Goal: Task Accomplishment & Management: Manage account settings

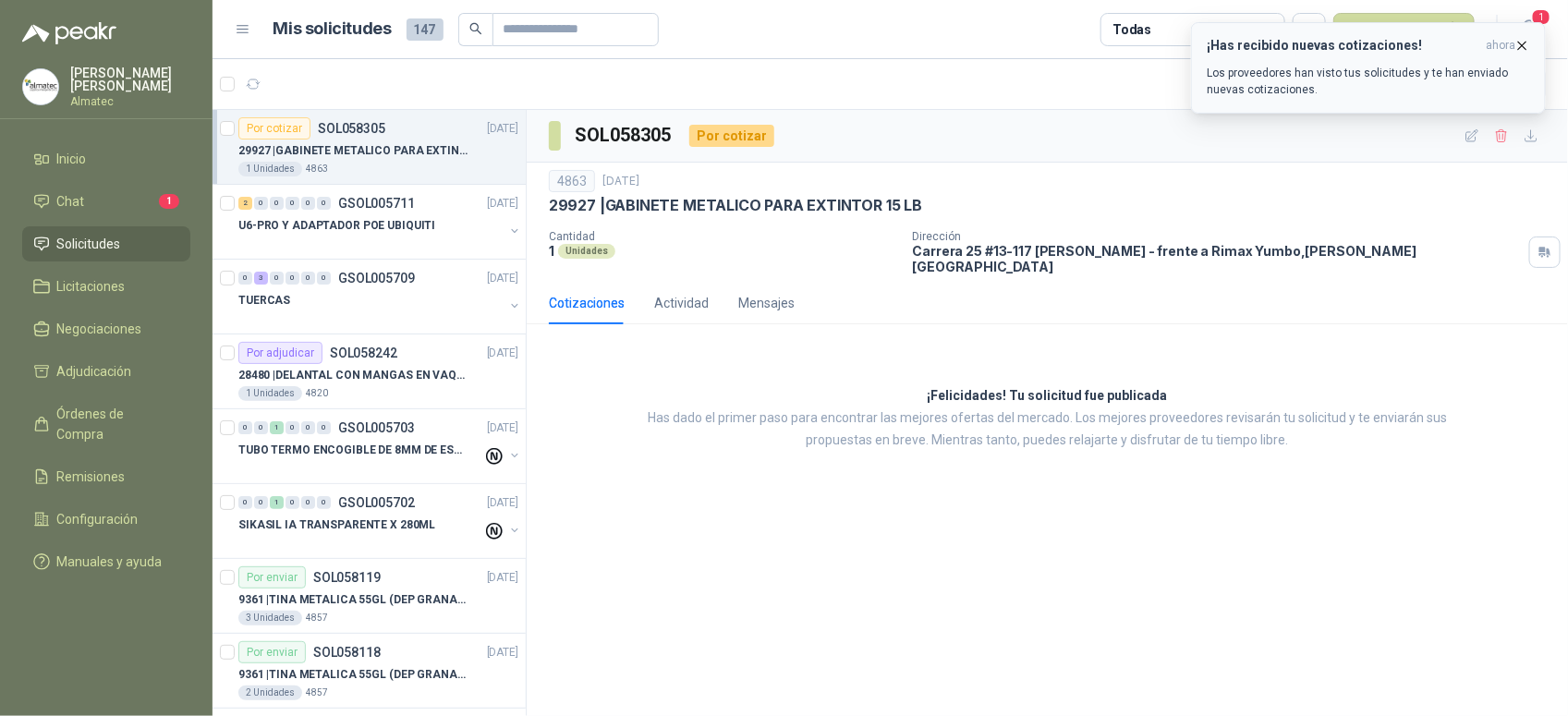
click at [1262, 68] on p "Los proveedores han visto tus solicitudes y te han enviado nuevas cotizaciones." at bounding box center [1368, 82] width 323 height 33
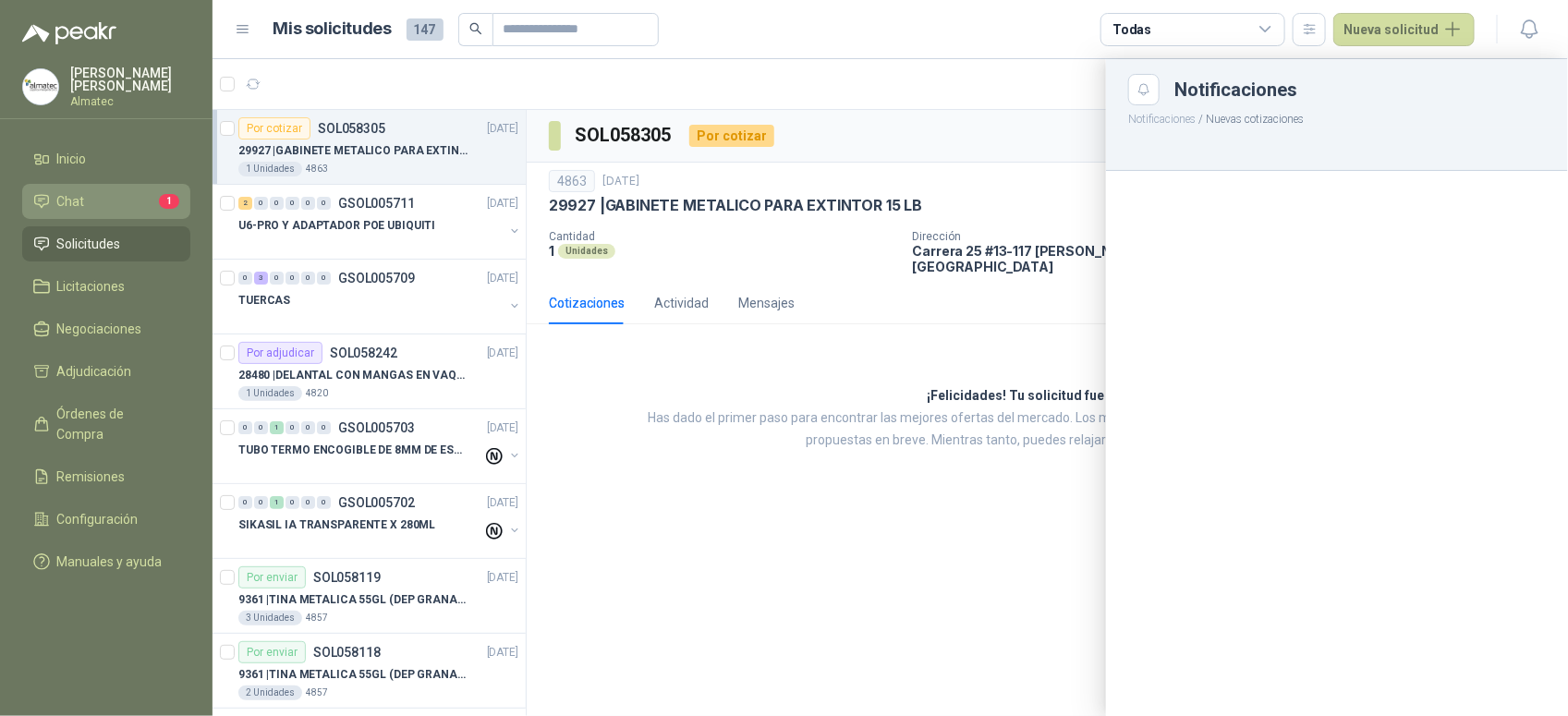
click at [97, 185] on link "Chat 1" at bounding box center [106, 202] width 168 height 35
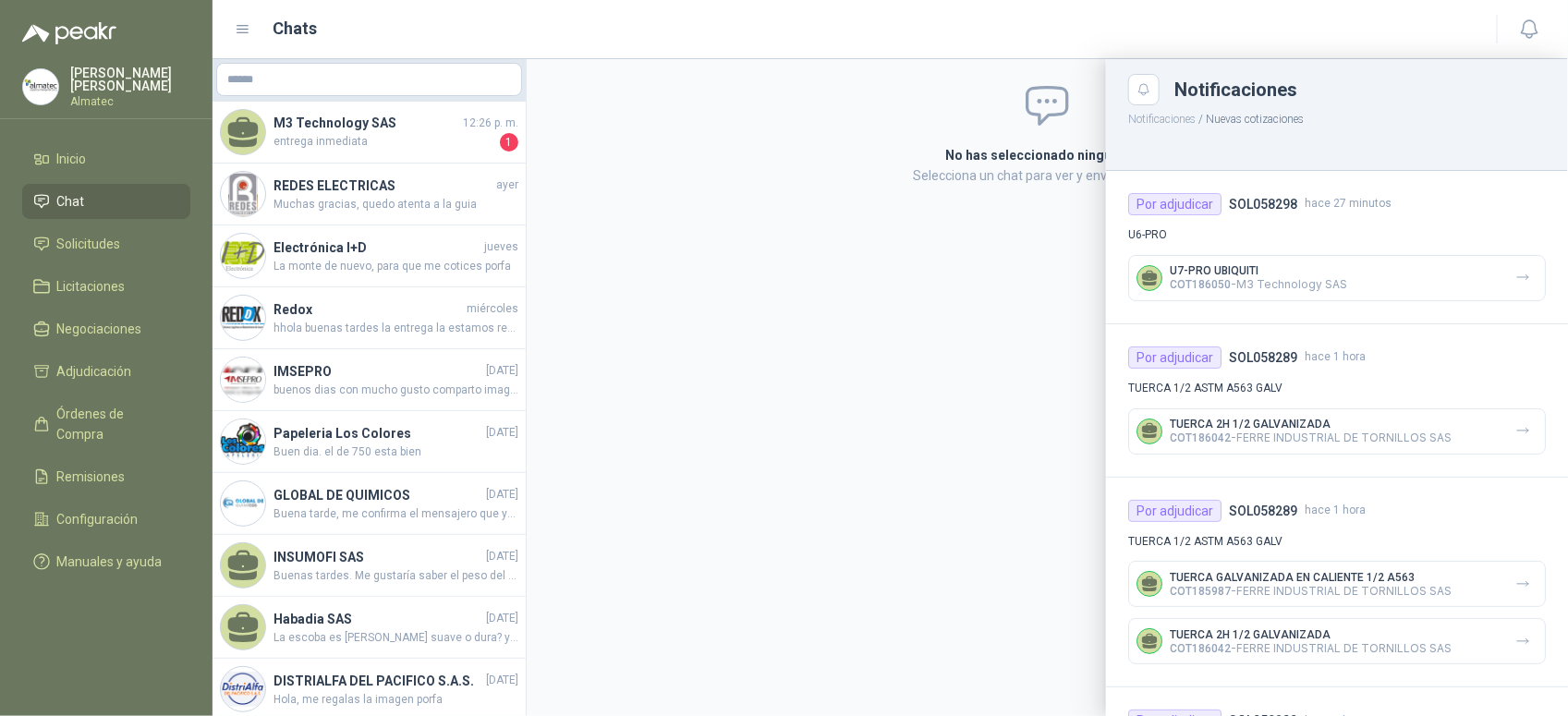
click at [380, 129] on div at bounding box center [890, 387] width 1355 height 657
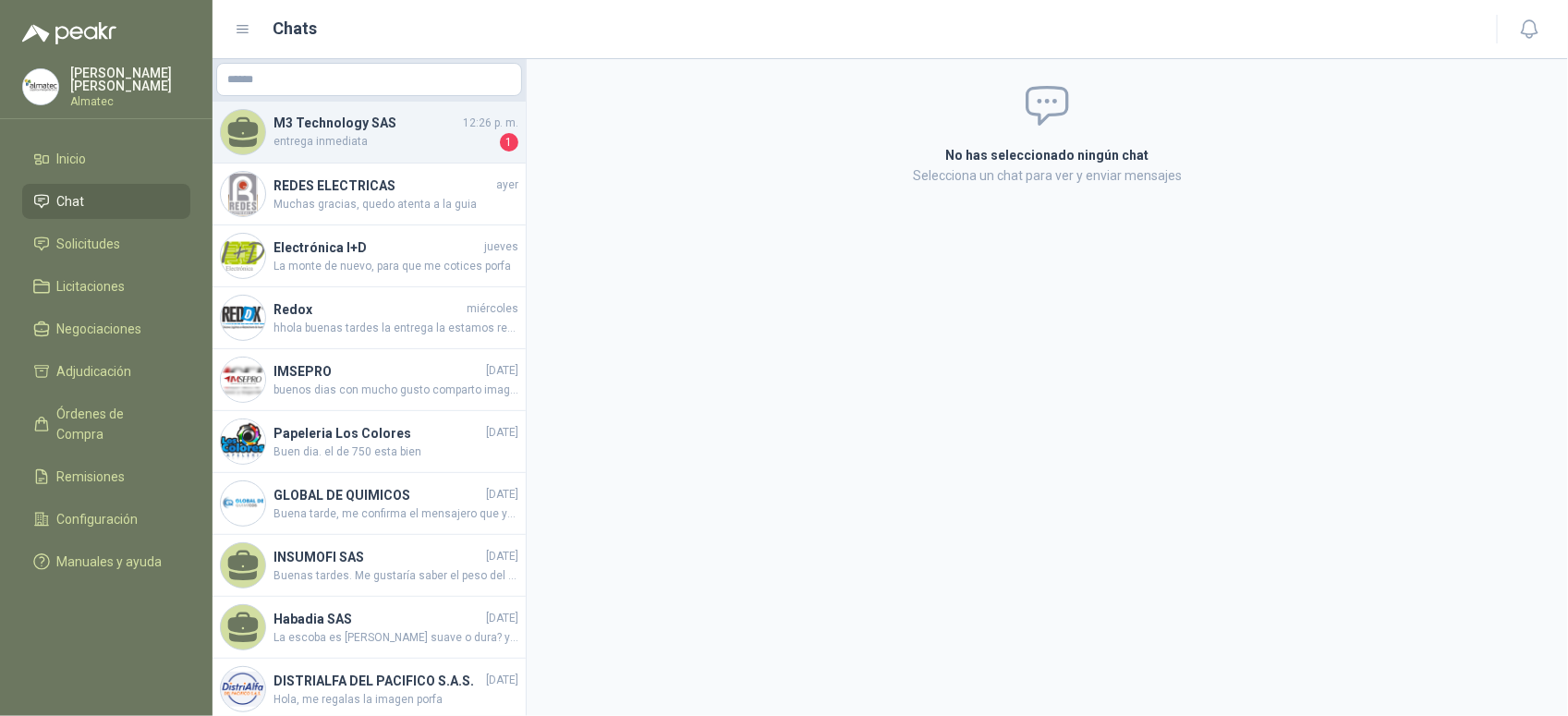
click at [394, 144] on span "entrega inmediata" at bounding box center [385, 142] width 223 height 19
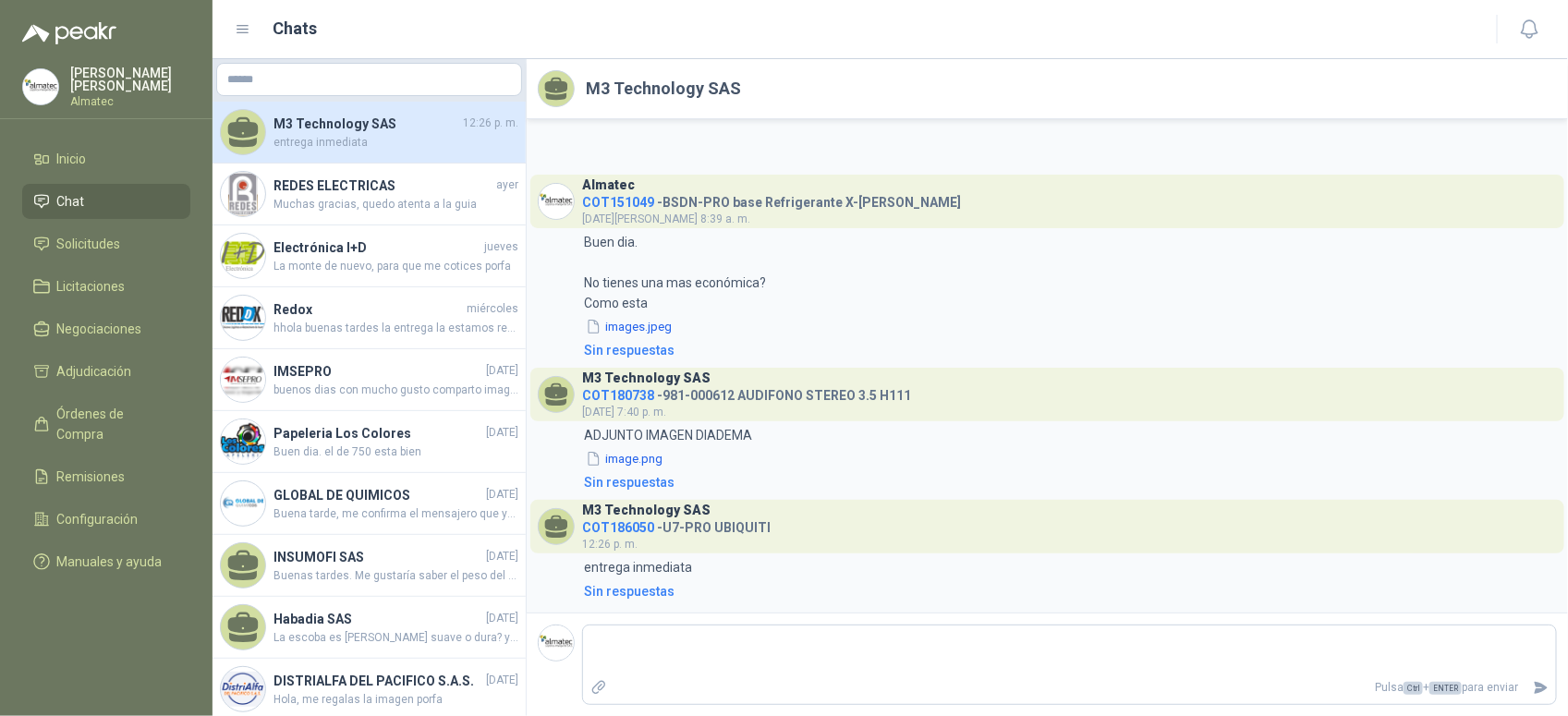
click at [633, 527] on span "COT186050" at bounding box center [618, 527] width 72 height 15
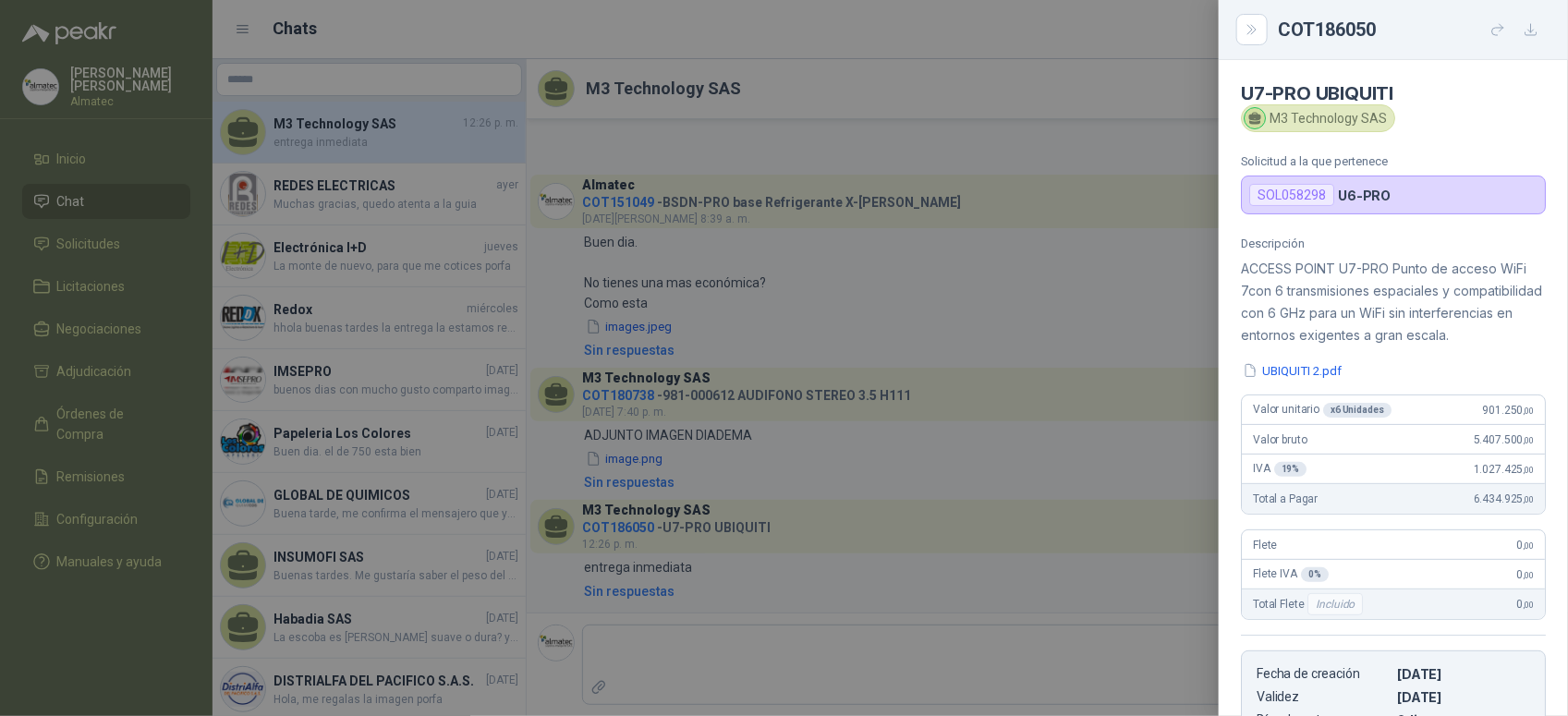
click at [806, 497] on div at bounding box center [784, 358] width 1568 height 716
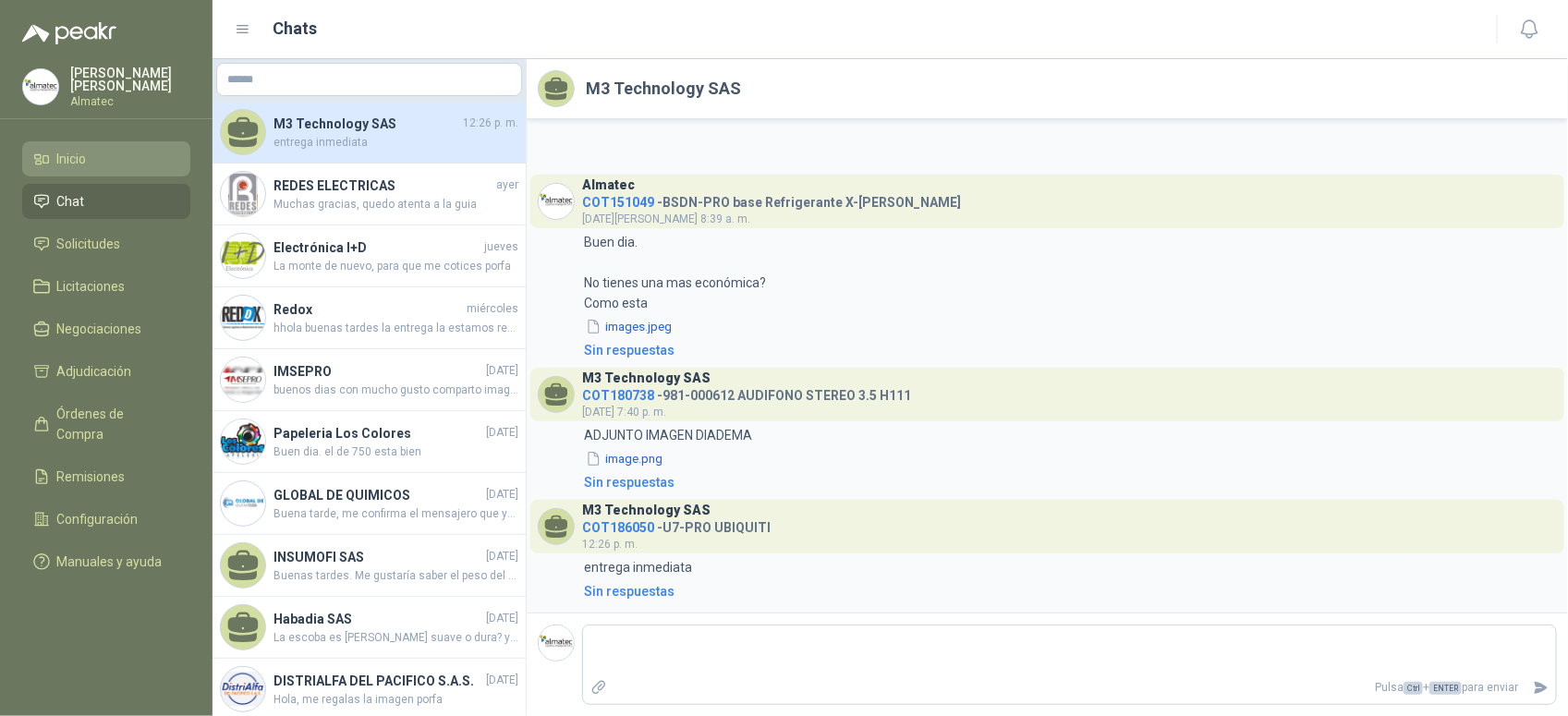
click at [97, 169] on link "Inicio" at bounding box center [106, 159] width 168 height 35
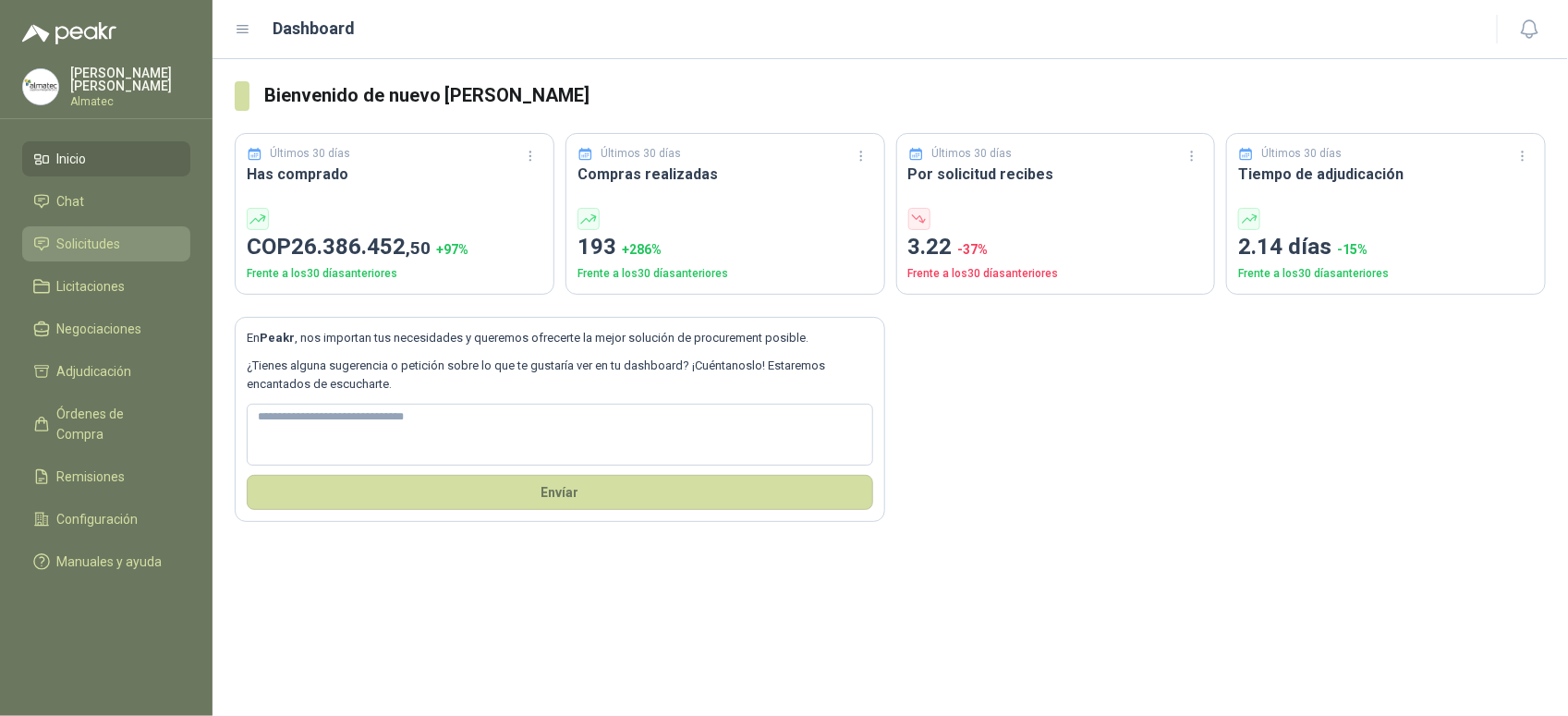
click at [120, 236] on span "Solicitudes" at bounding box center [89, 244] width 64 height 20
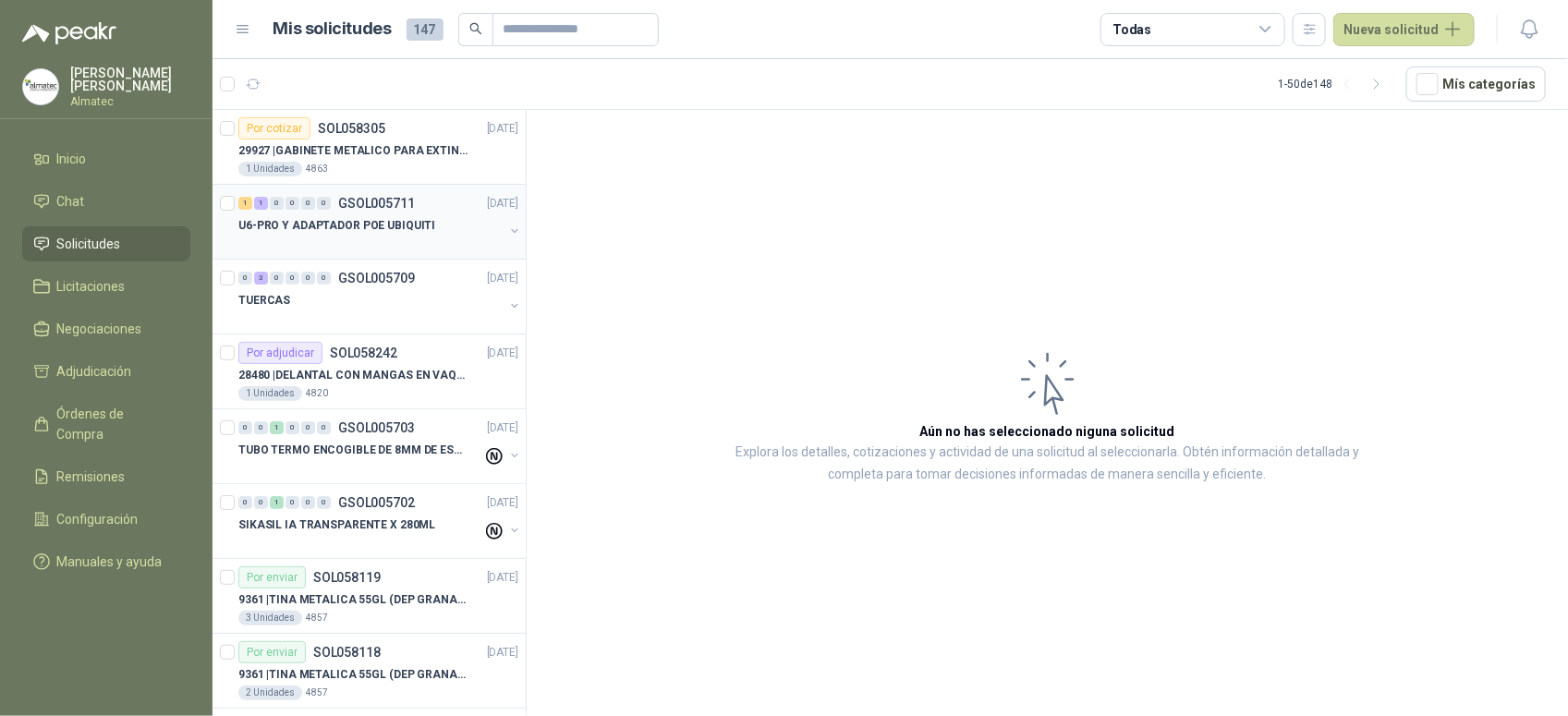
click at [434, 222] on div "U6-PRO Y ADAPTADOR POE UBIQUITI" at bounding box center [371, 226] width 265 height 22
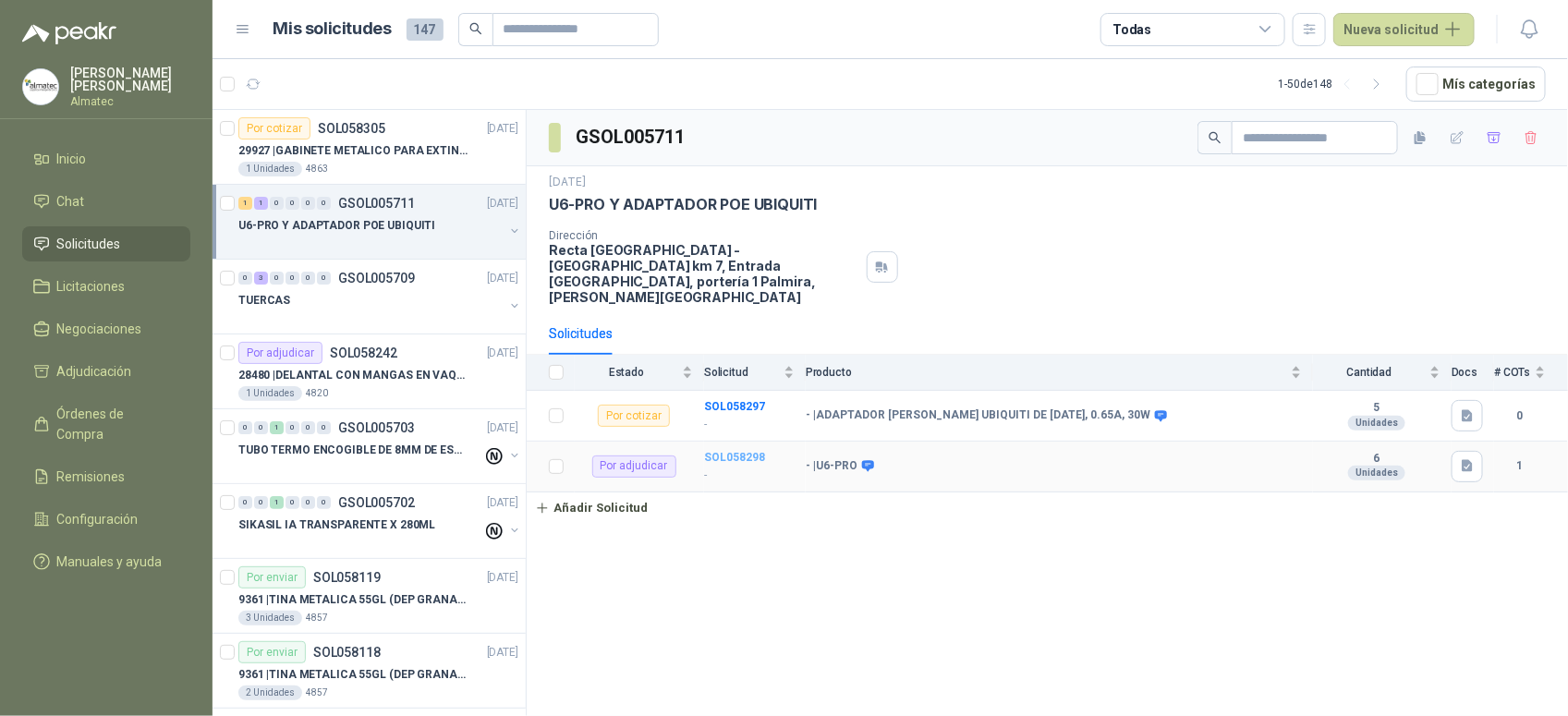
click at [727, 450] on b "SOL058298" at bounding box center [735, 457] width 61 height 13
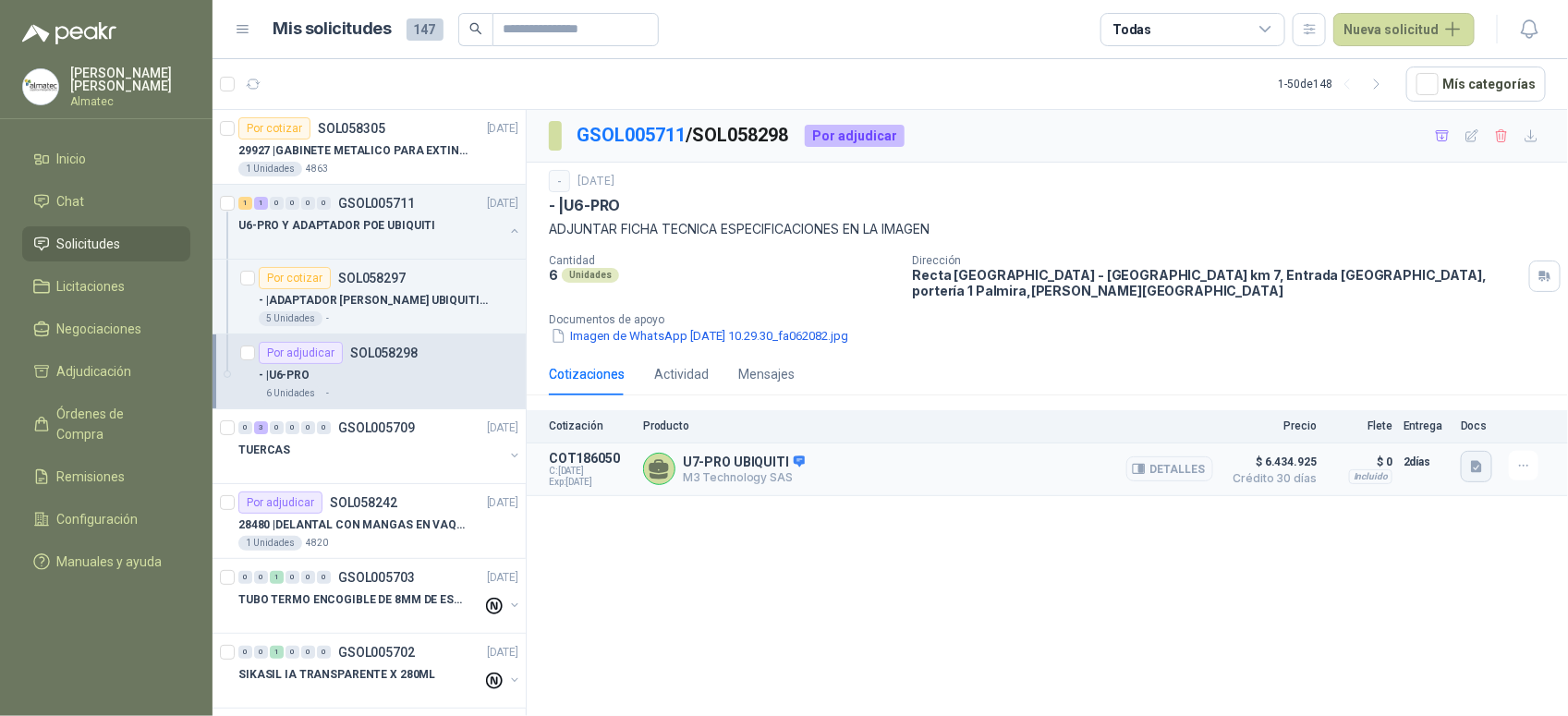
click at [1478, 459] on icon "button" at bounding box center [1476, 466] width 16 height 16
click at [1446, 420] on button "UBIQUITI 2.pdf" at bounding box center [1430, 413] width 102 height 20
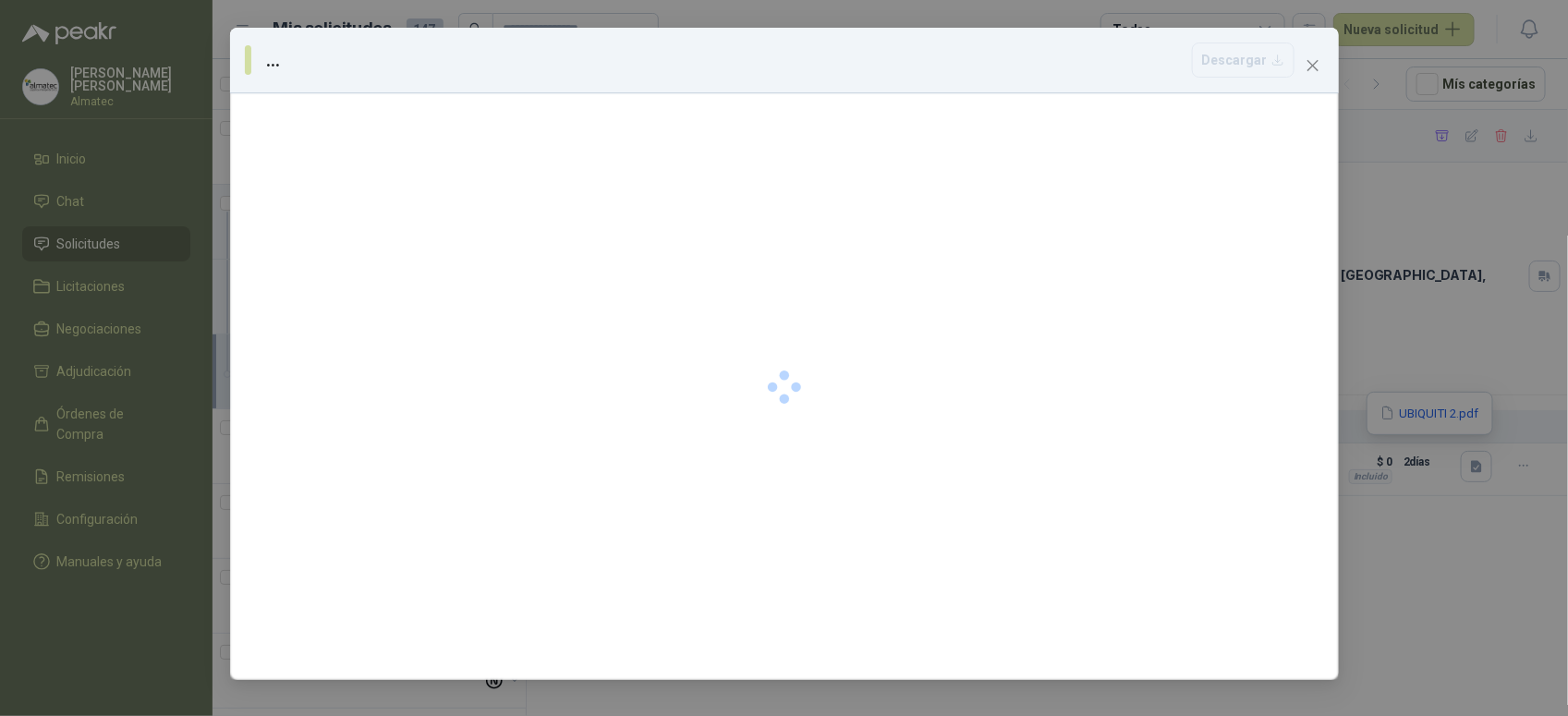
click at [1439, 346] on div "... [GEOGRAPHIC_DATA]" at bounding box center [784, 358] width 1568 height 716
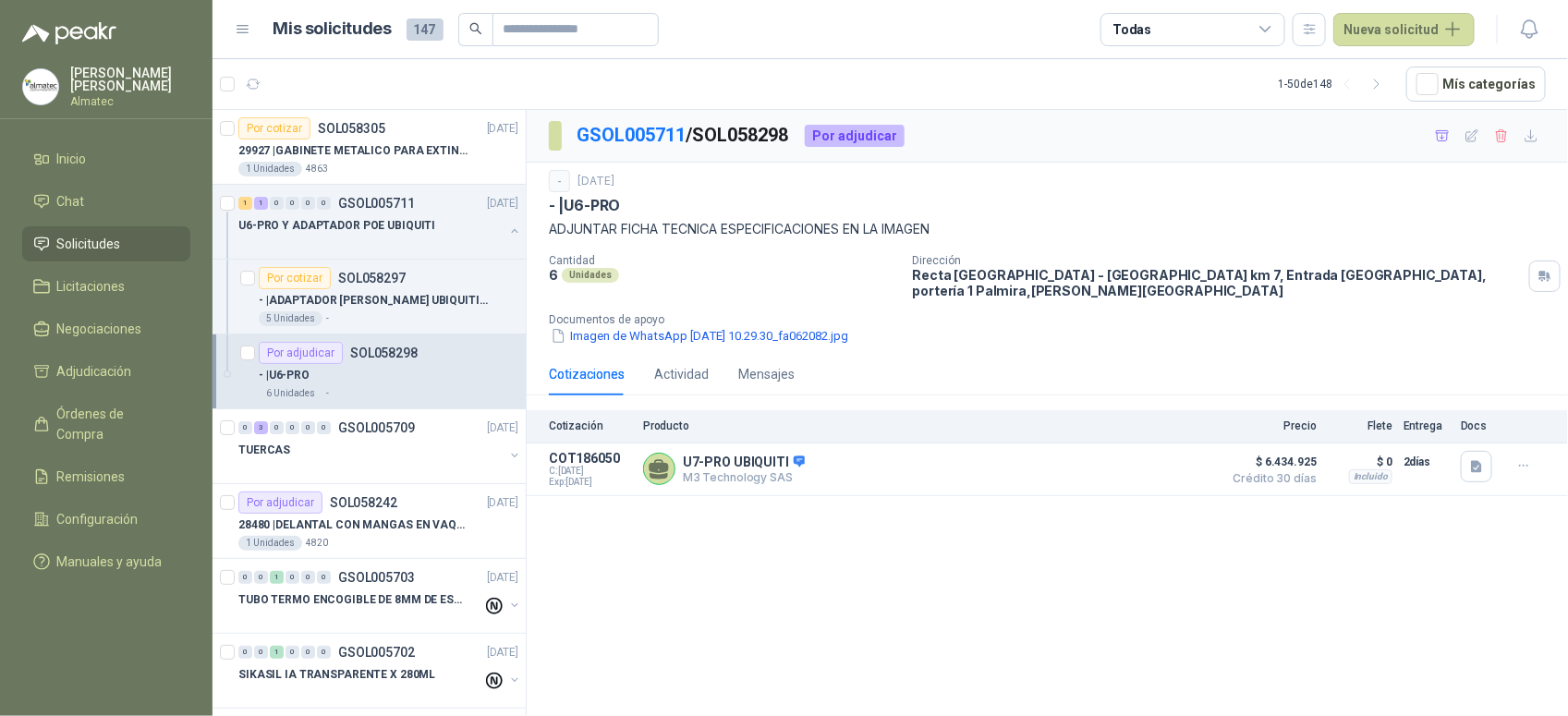
drag, startPoint x: 1490, startPoint y: 215, endPoint x: 1353, endPoint y: 171, distance: 143.9
click at [1490, 215] on div "- | U6-PRO" at bounding box center [1047, 205] width 997 height 20
click at [409, 467] on div at bounding box center [371, 468] width 265 height 15
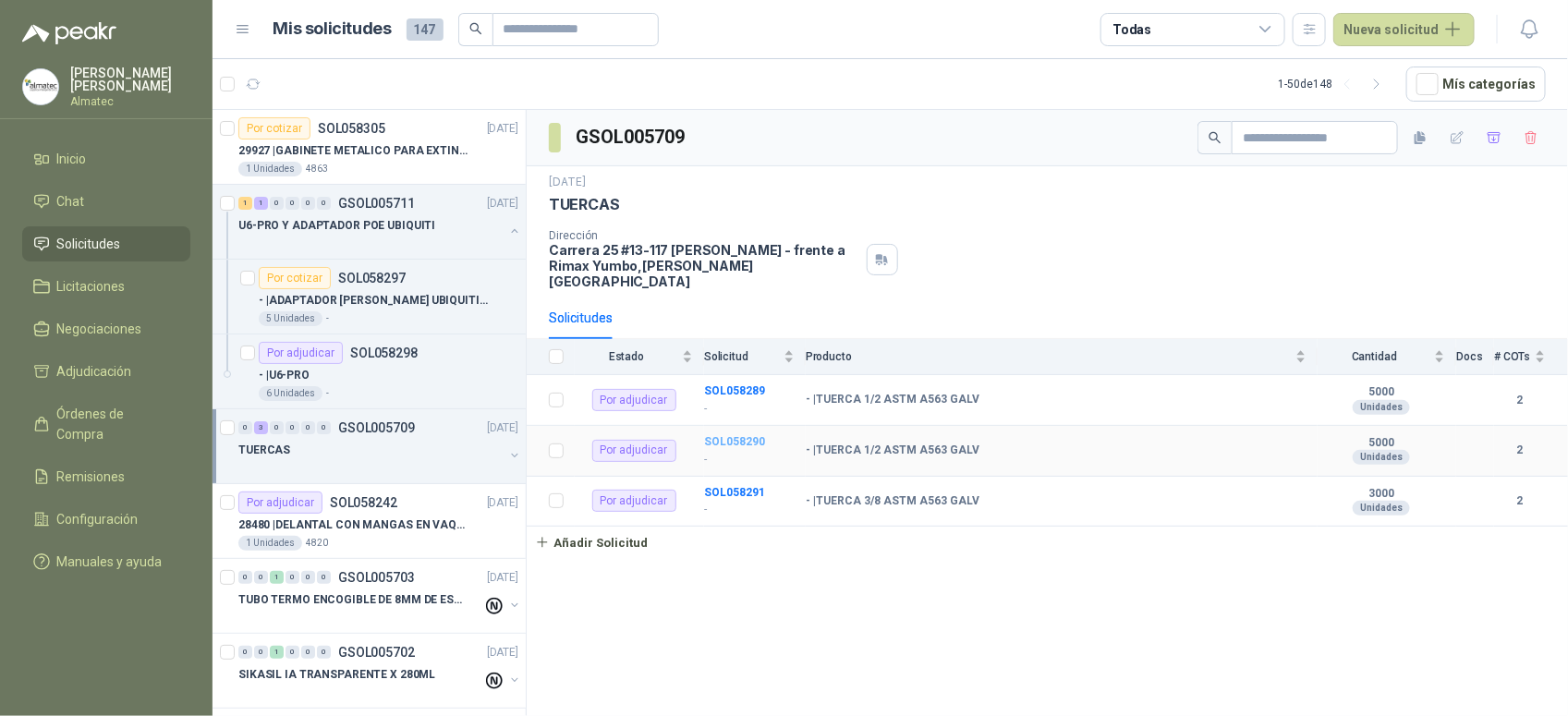
click at [740, 435] on b "SOL058290" at bounding box center [735, 441] width 61 height 13
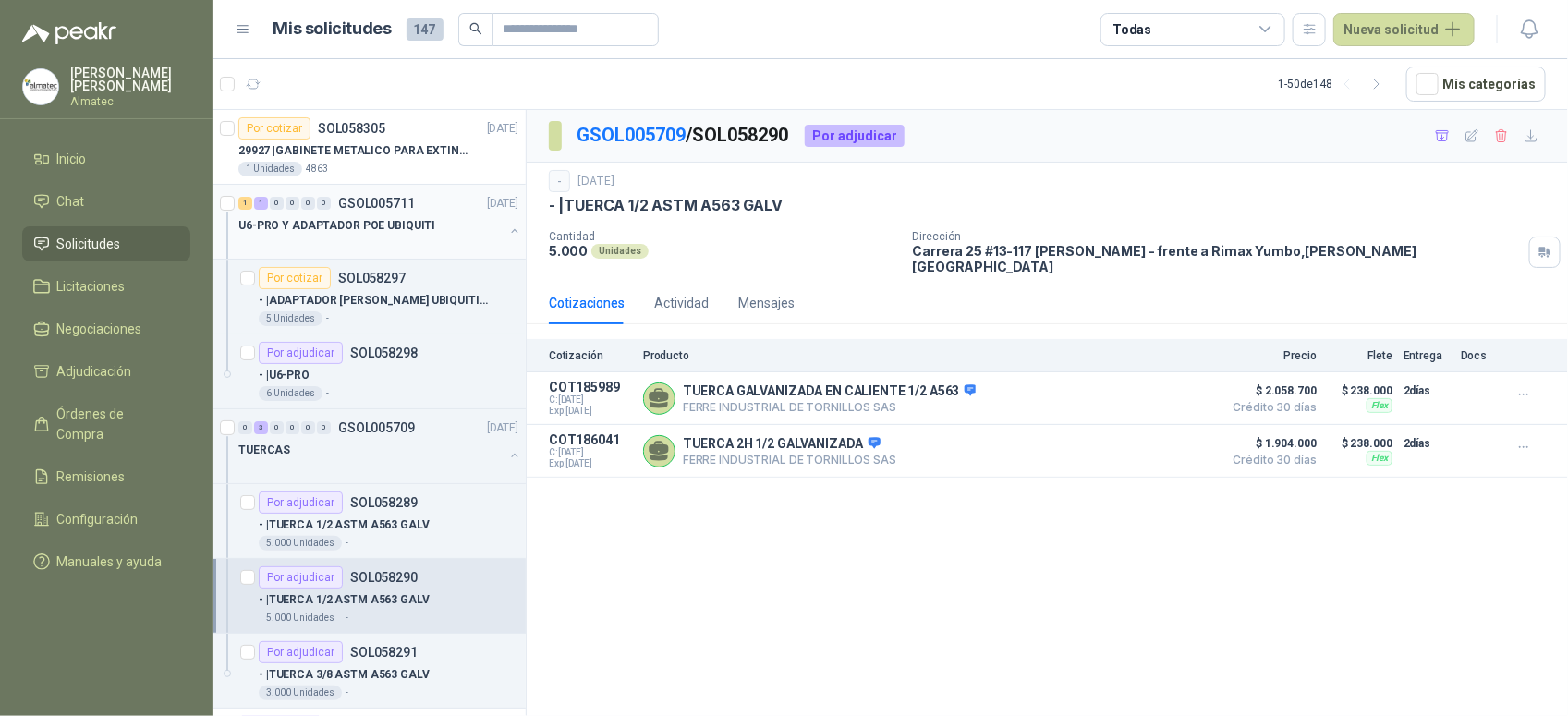
click at [507, 227] on button "button" at bounding box center [515, 231] width 15 height 15
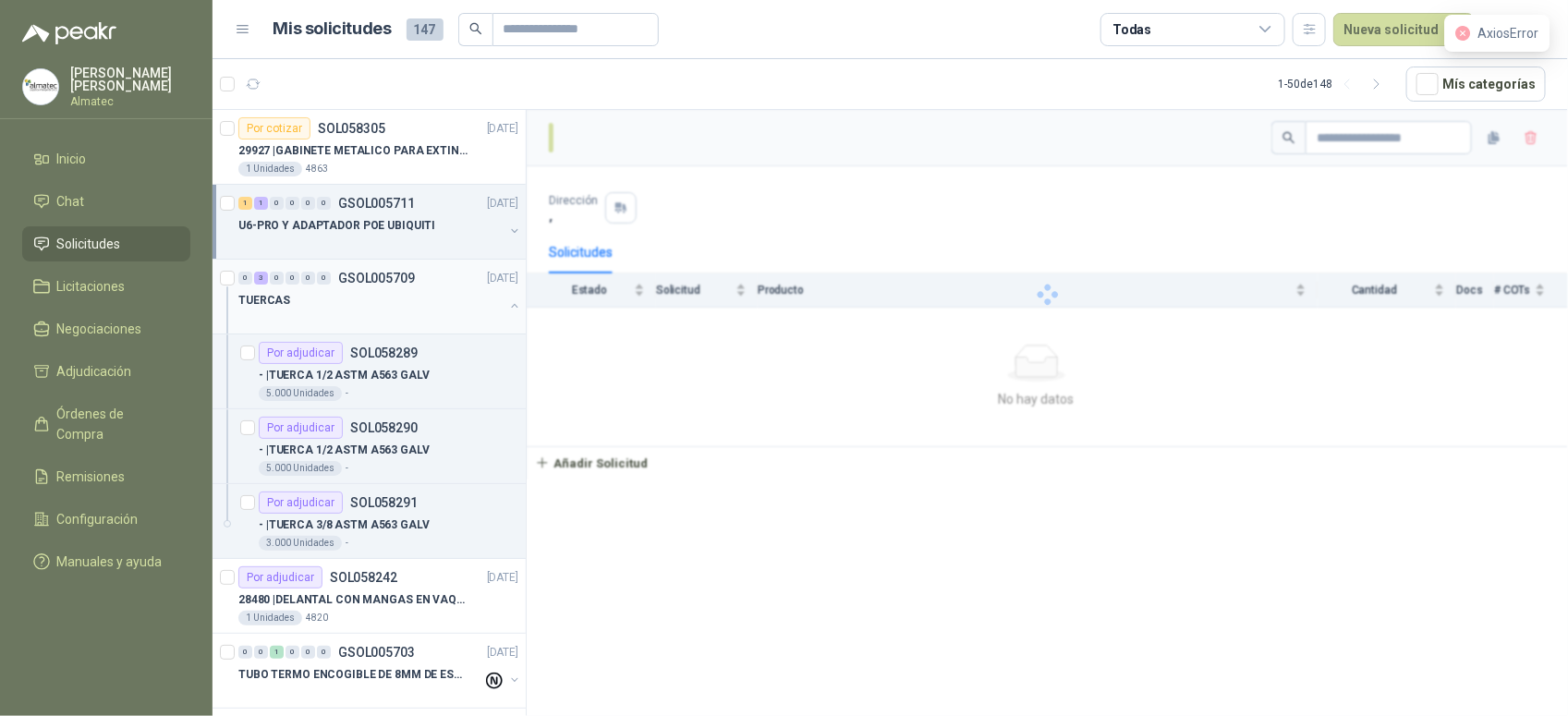
click at [507, 300] on button "button" at bounding box center [515, 306] width 15 height 15
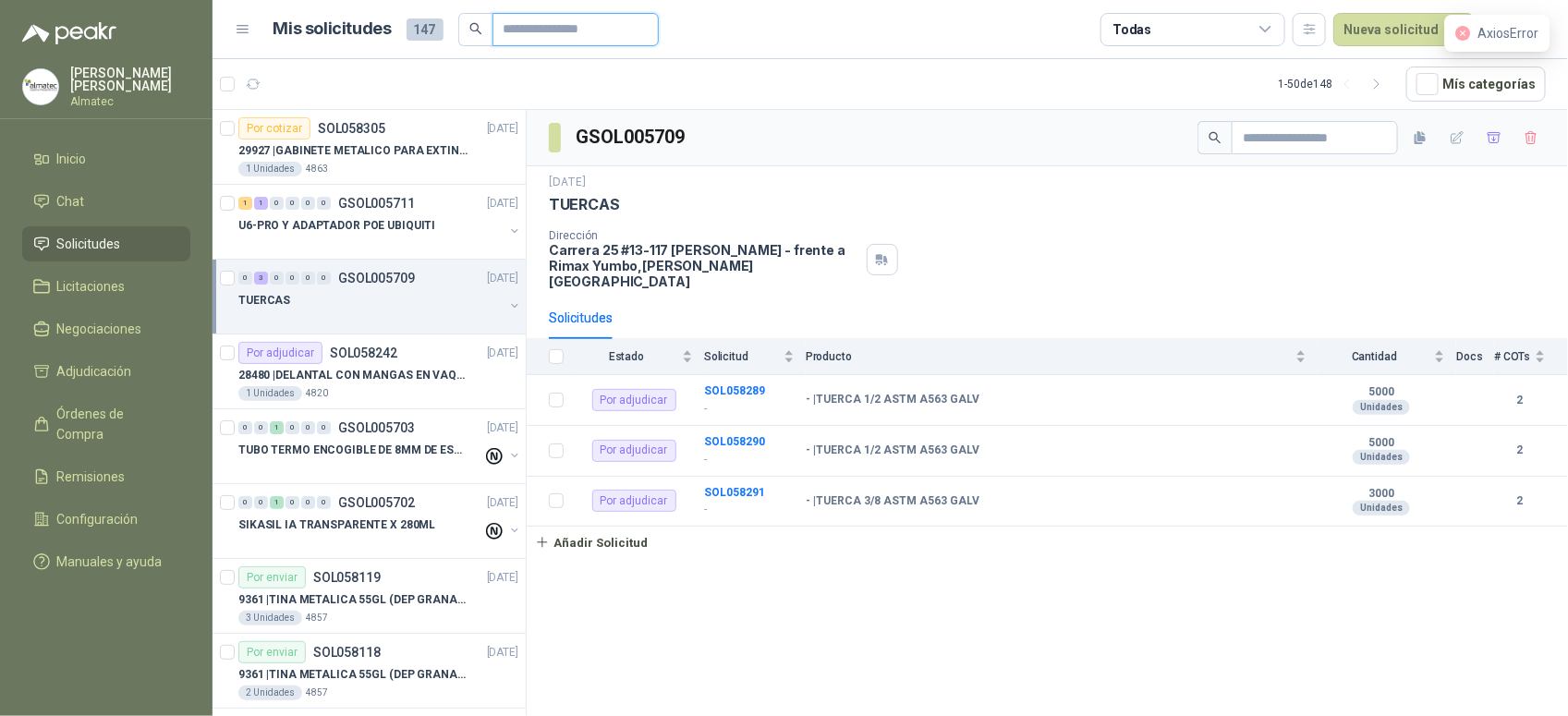
click at [524, 25] on input "text" at bounding box center [568, 30] width 129 height 32
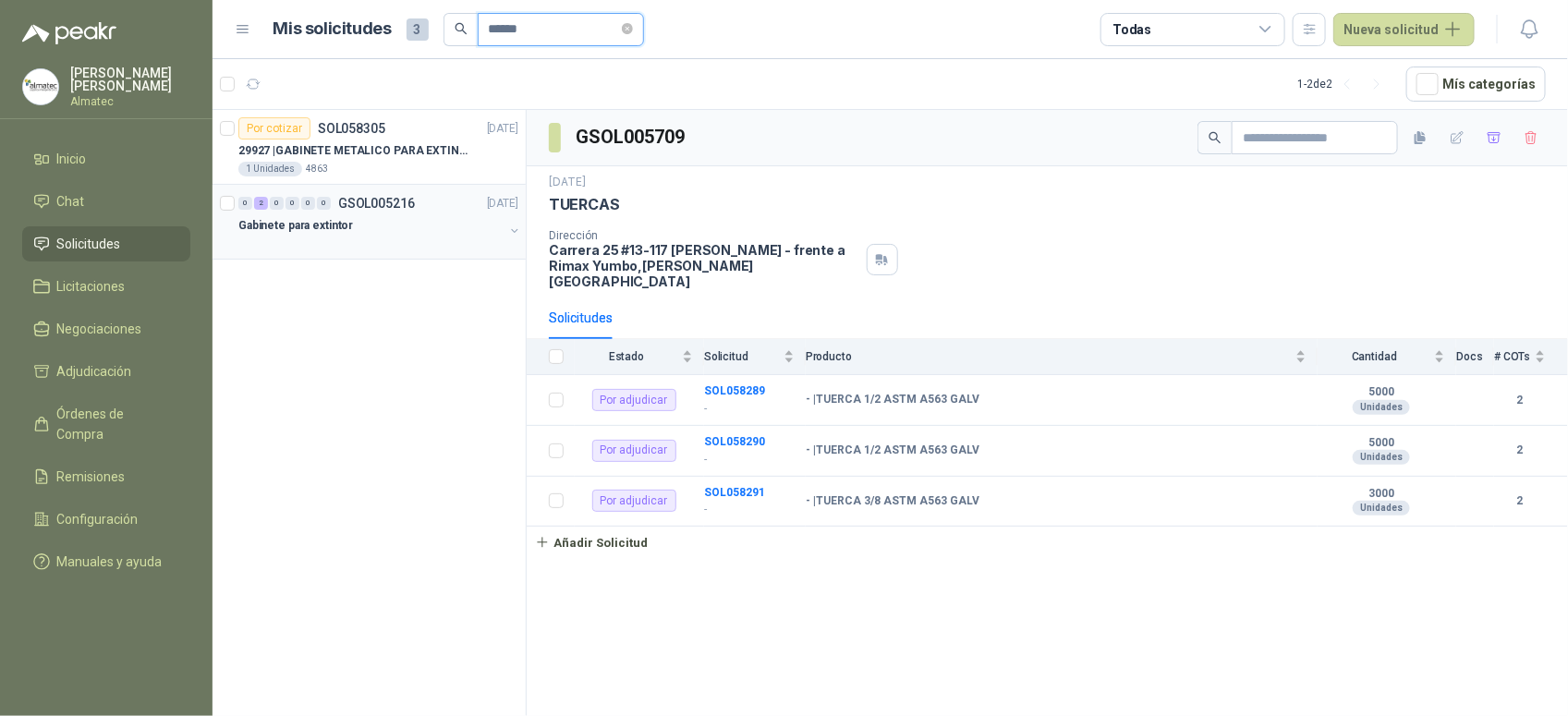
type input "******"
click at [400, 208] on p "GSOL005216" at bounding box center [376, 203] width 77 height 13
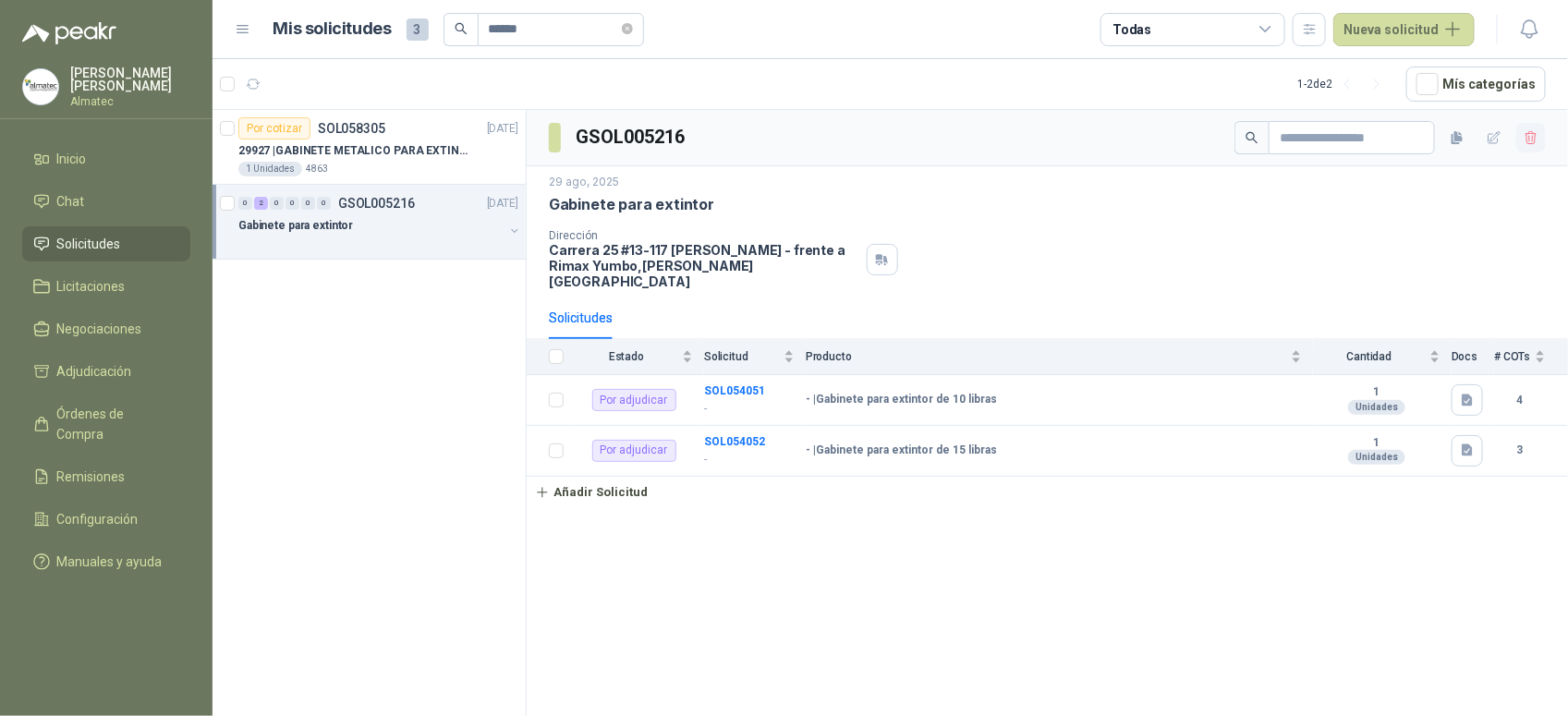
click at [1535, 132] on icon "button" at bounding box center [1531, 137] width 16 height 16
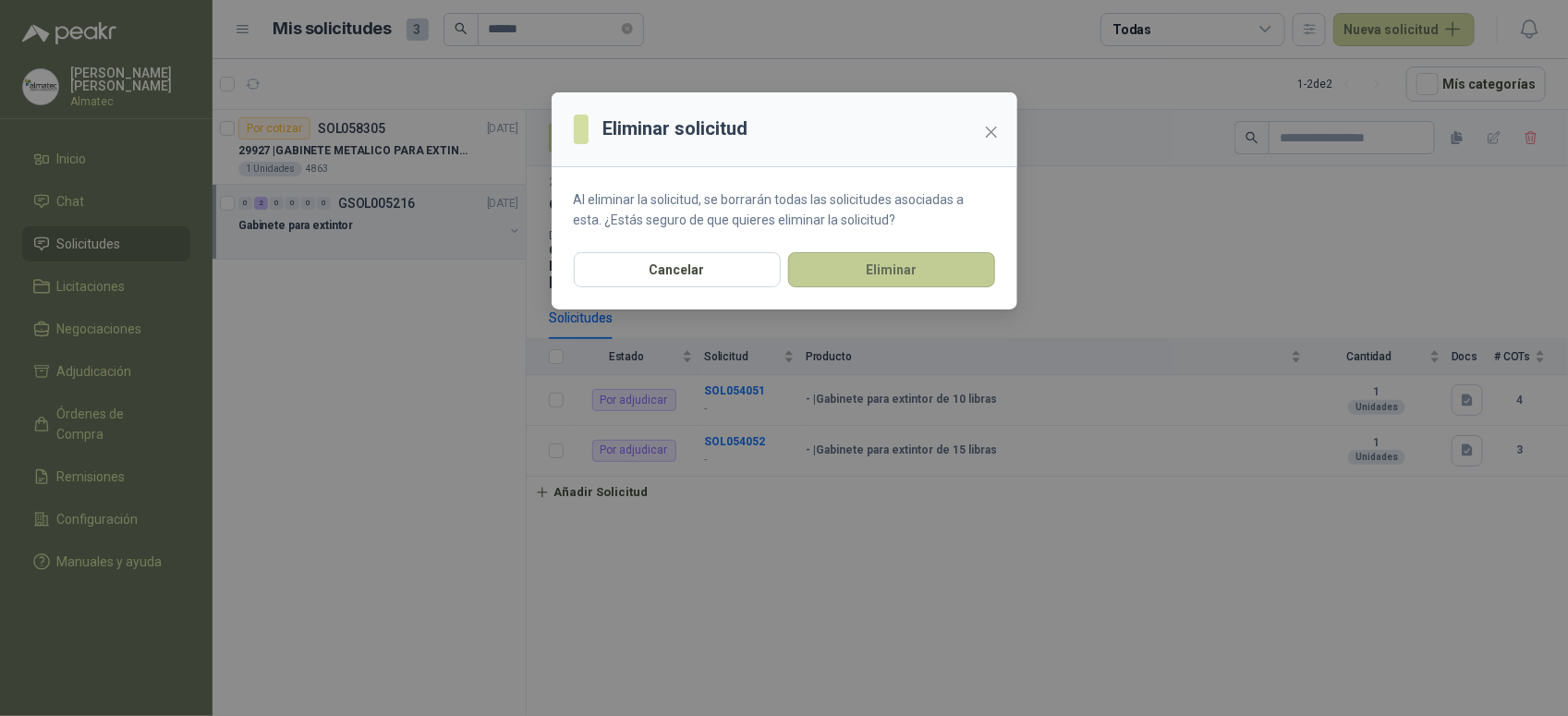
click at [939, 280] on button "Eliminar" at bounding box center [891, 269] width 207 height 35
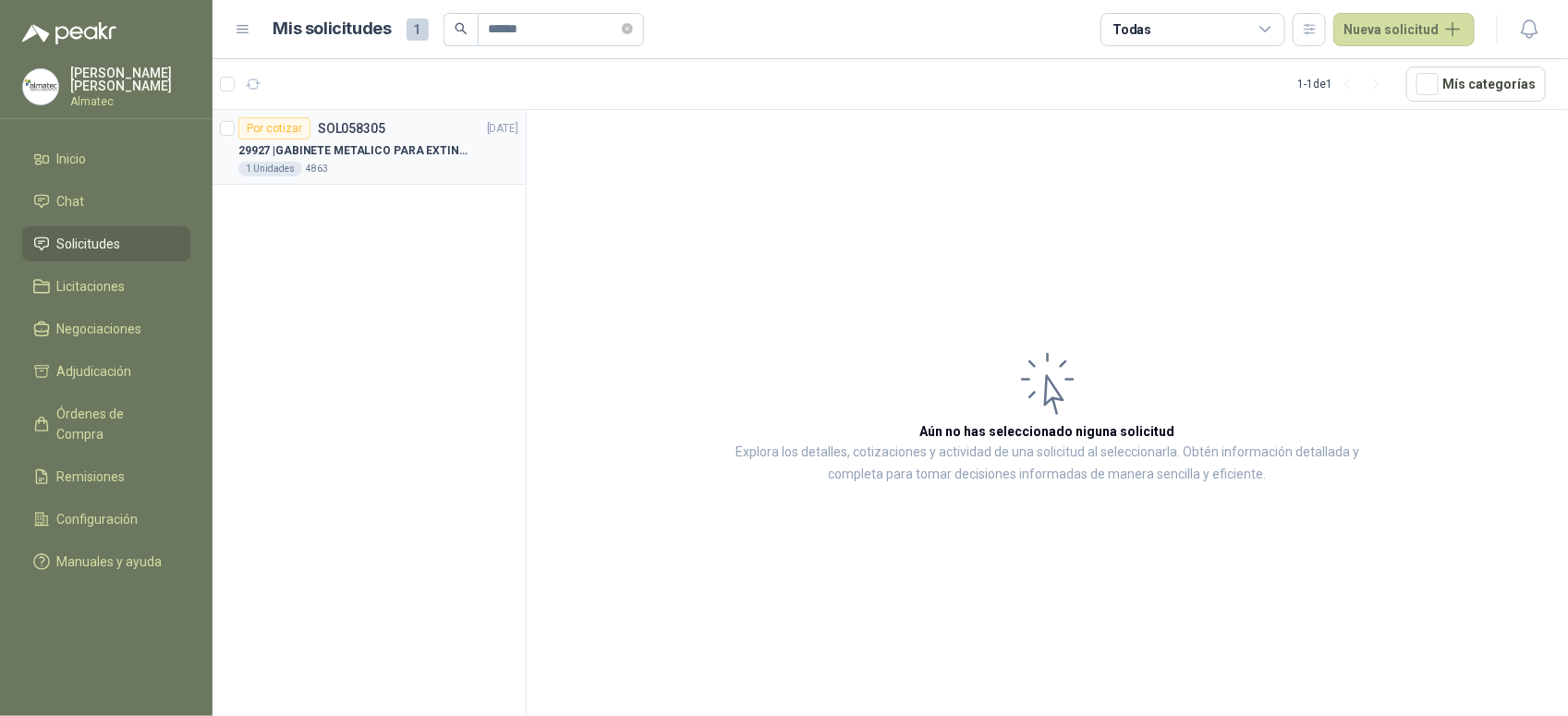
click at [405, 153] on p "29927 | GABINETE METALICO PARA EXTINTOR 15 LB" at bounding box center [354, 150] width 230 height 18
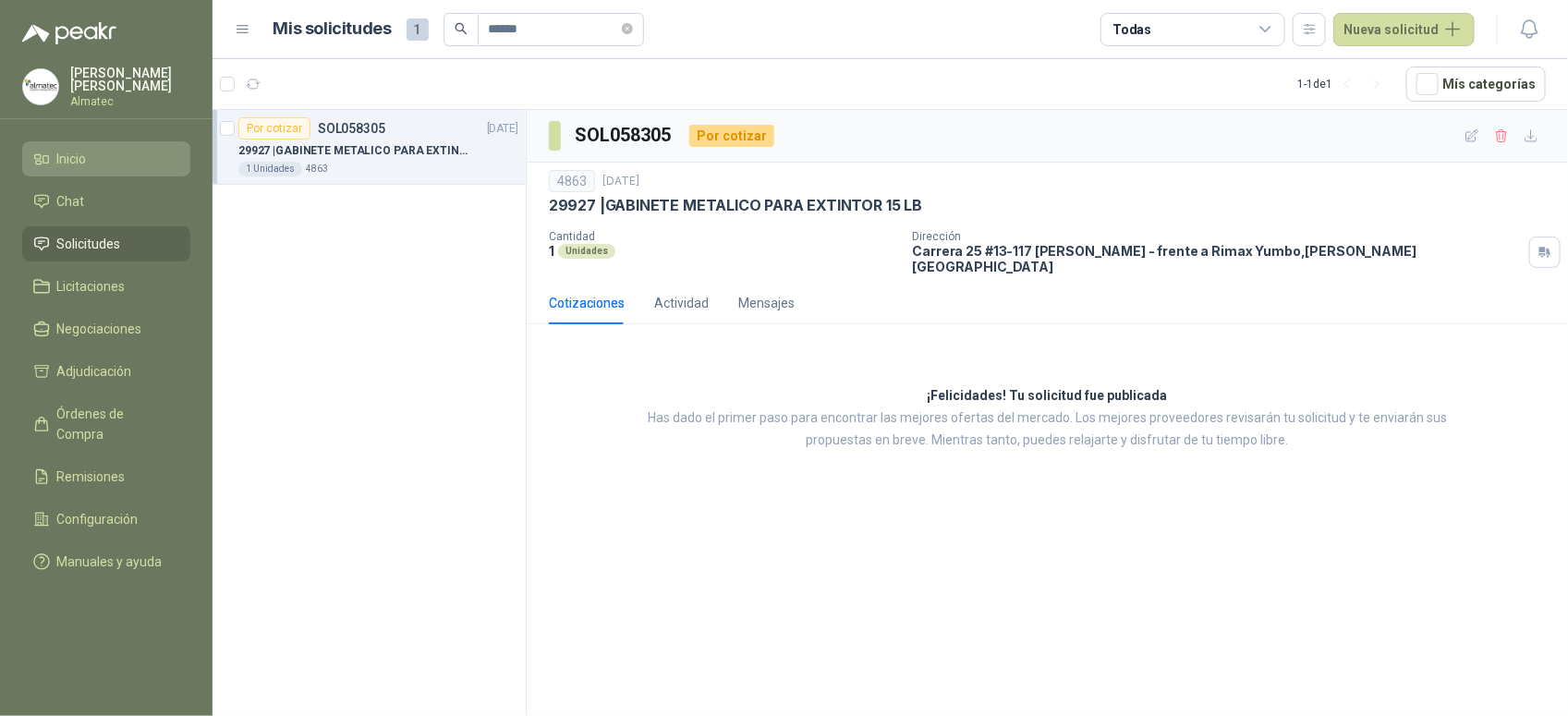
click at [118, 152] on li "Inicio" at bounding box center [106, 159] width 146 height 20
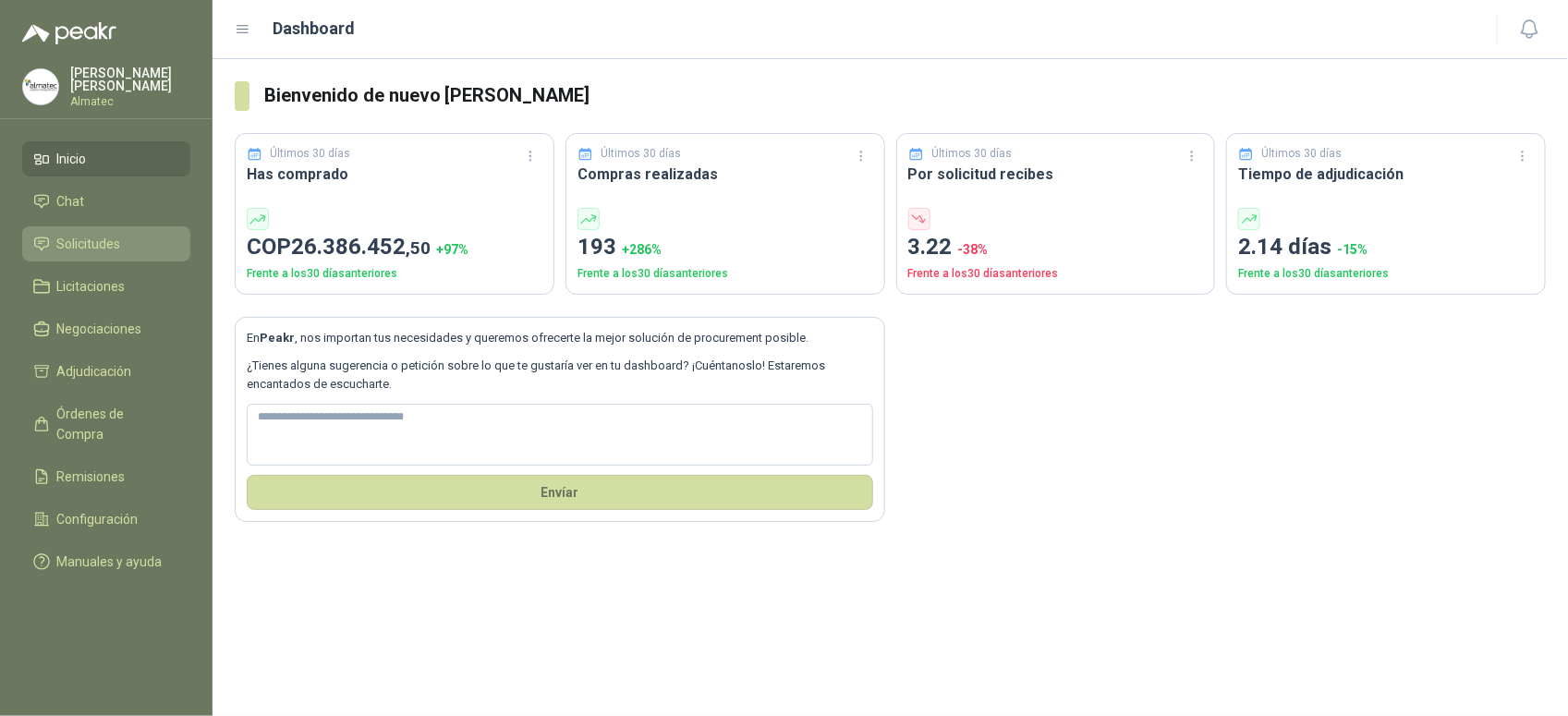
click at [117, 243] on span "Solicitudes" at bounding box center [89, 244] width 64 height 20
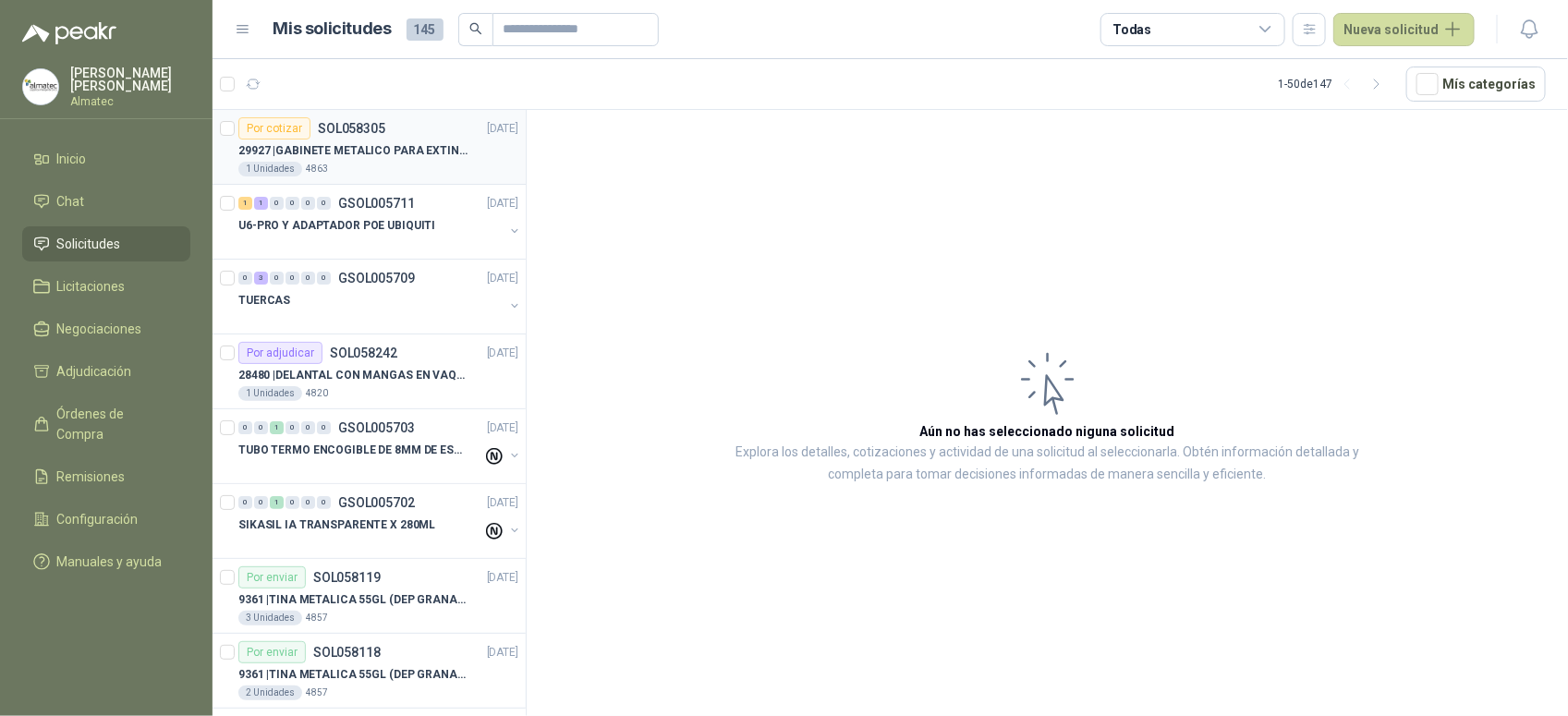
click at [399, 134] on div "Por cotizar SOL058305 [DATE]" at bounding box center [378, 128] width 280 height 22
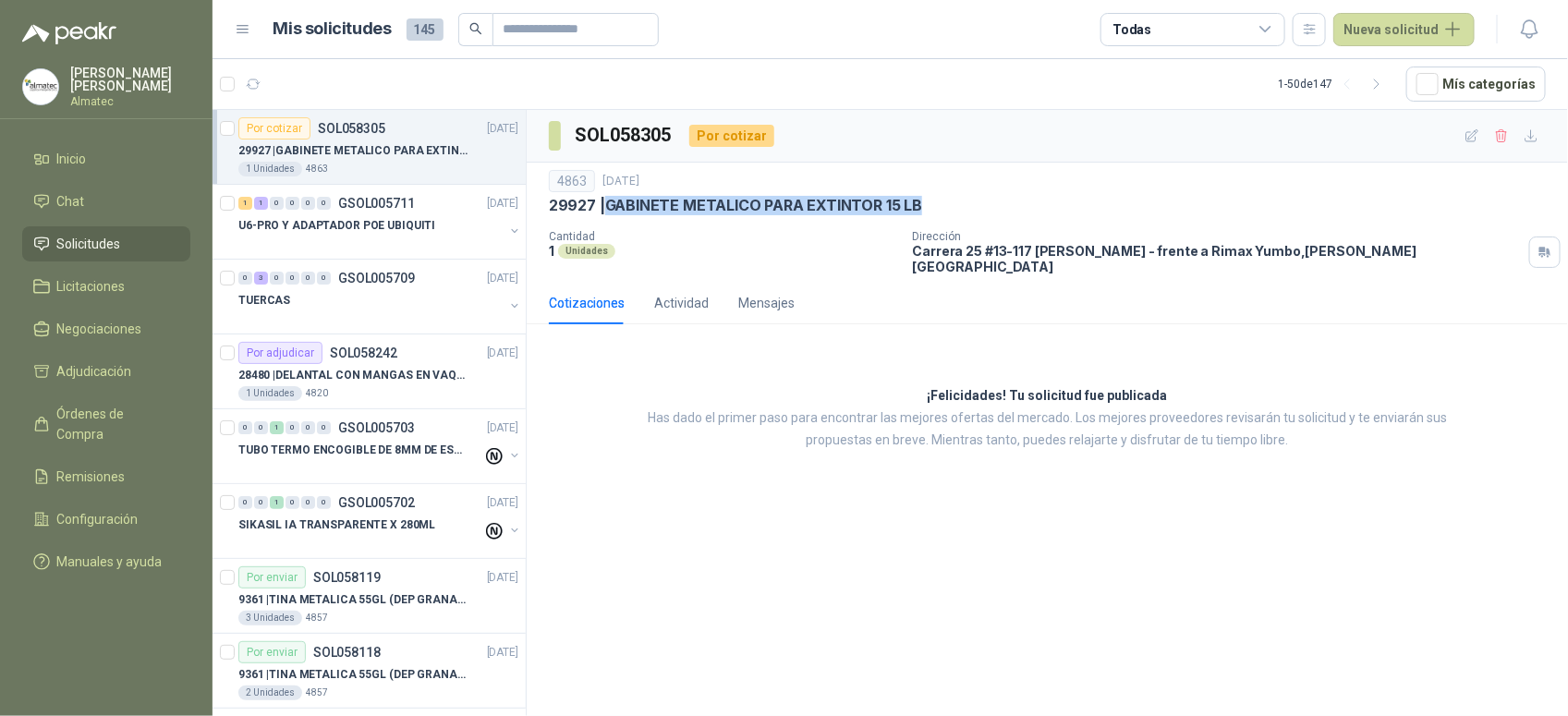
drag, startPoint x: 949, startPoint y: 196, endPoint x: 609, endPoint y: 210, distance: 340.3
click at [609, 210] on div "29927 | GABINETE METALICO PARA EXTINTOR 15 LB" at bounding box center [1047, 205] width 997 height 20
copy p "GABINETE METALICO PARA EXTINTOR 15 LB"
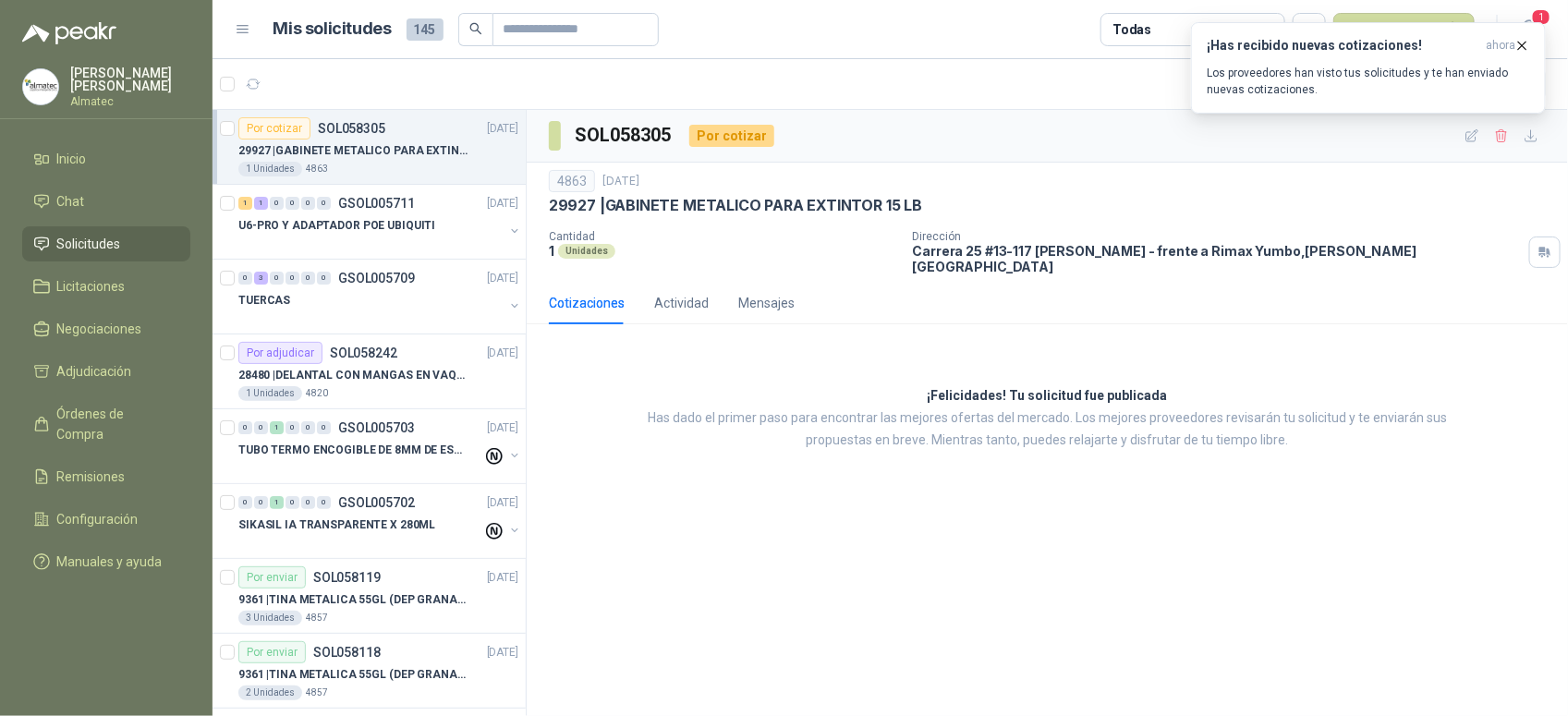
click at [1418, 539] on div "SOL058305 Por cotizar 4863 [DATE] 29927 | GABINETE METALICO PARA EXTINTOR 15 LB…" at bounding box center [1047, 415] width 1041 height 612
click at [1501, 427] on div "¡Felicidades! Tu solicitud fue publicada Has dado el primer paso para encontrar…" at bounding box center [1047, 418] width 1041 height 159
click at [1521, 47] on icon "button" at bounding box center [1522, 46] width 7 height 7
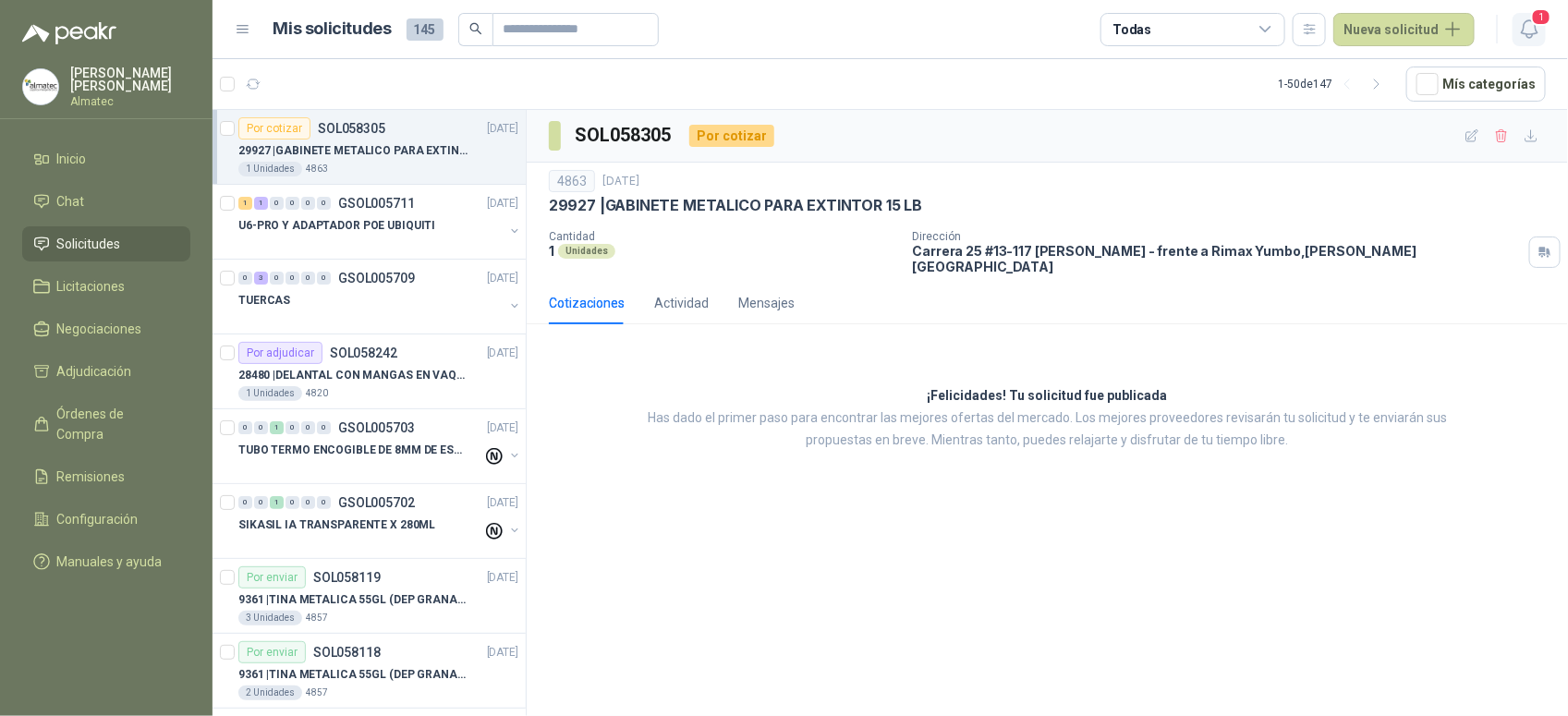
click at [1527, 35] on icon "button" at bounding box center [1529, 29] width 23 height 23
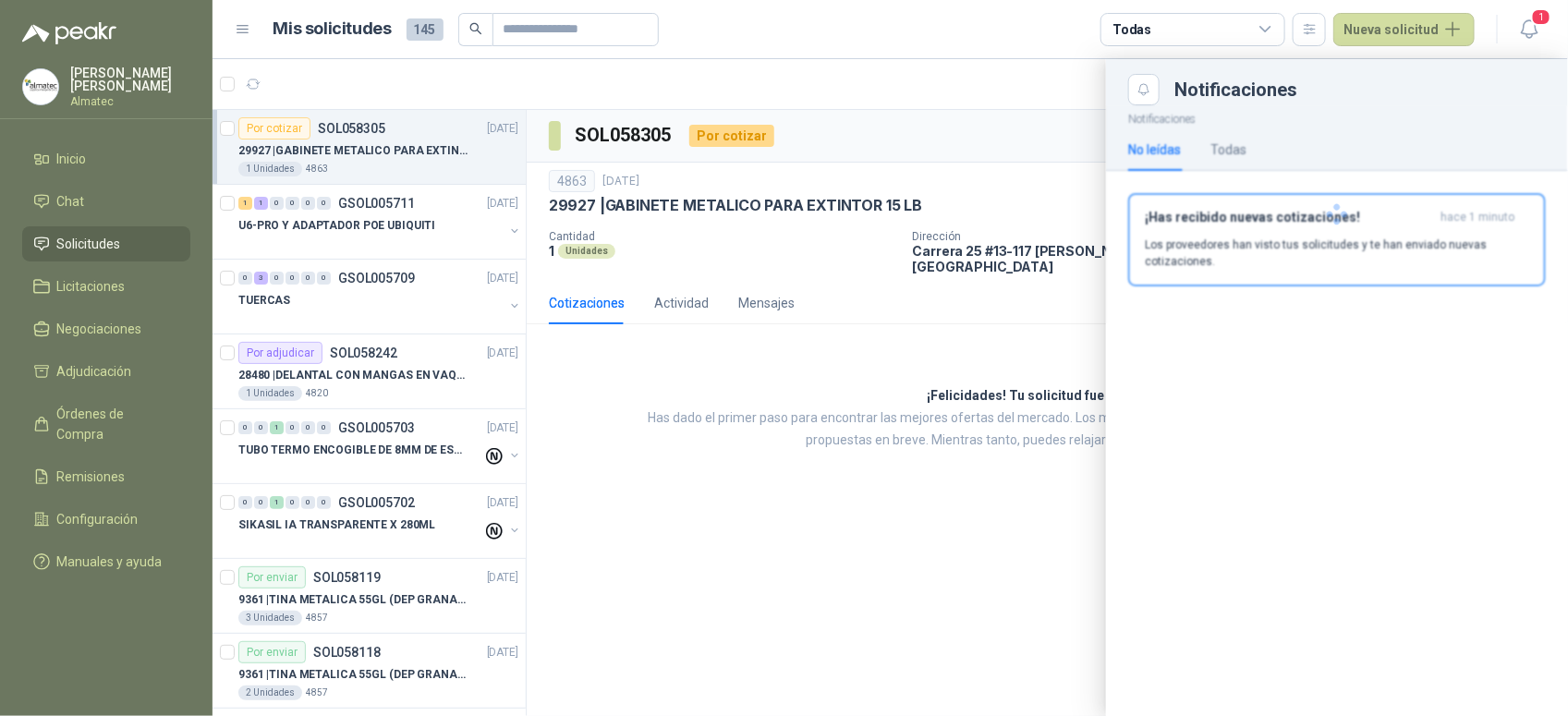
click at [1335, 234] on div at bounding box center [1336, 214] width 462 height 218
click at [1274, 231] on div "¡Has recibido nuevas cotizaciones! hace 1 minuto Los proveedores han visto tus …" at bounding box center [1337, 240] width 385 height 60
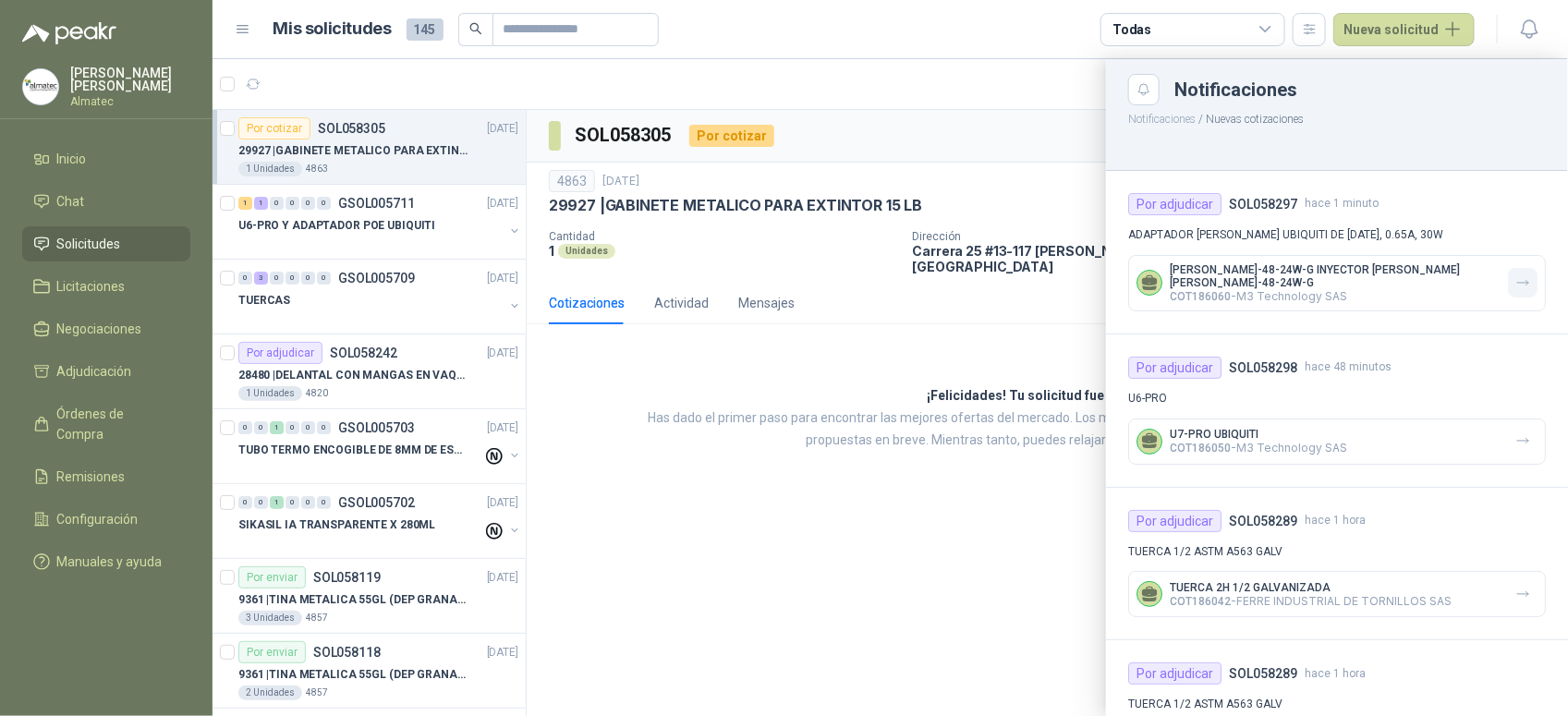
click at [1515, 280] on icon "button" at bounding box center [1522, 282] width 16 height 16
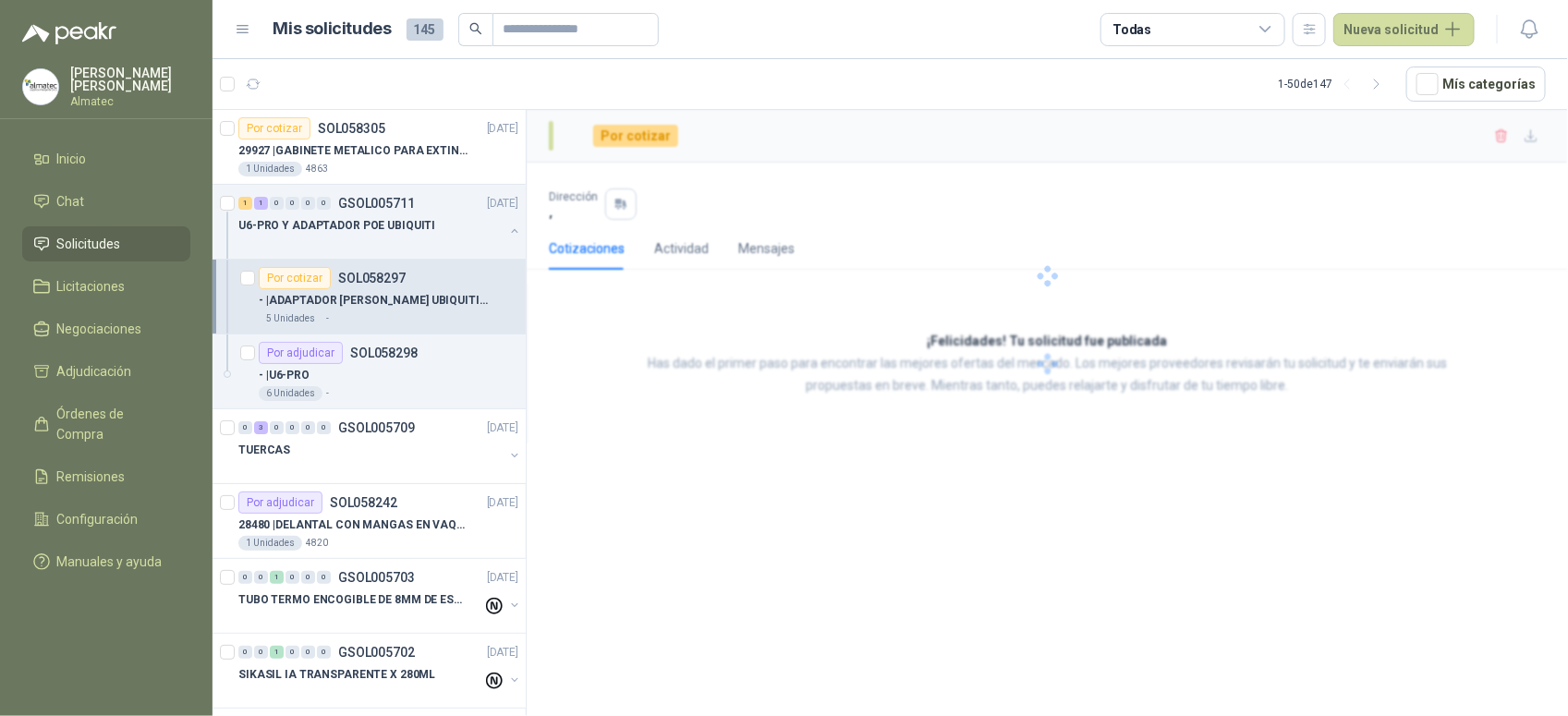
click at [380, 288] on div "Por cotizar SOL058297" at bounding box center [332, 278] width 147 height 22
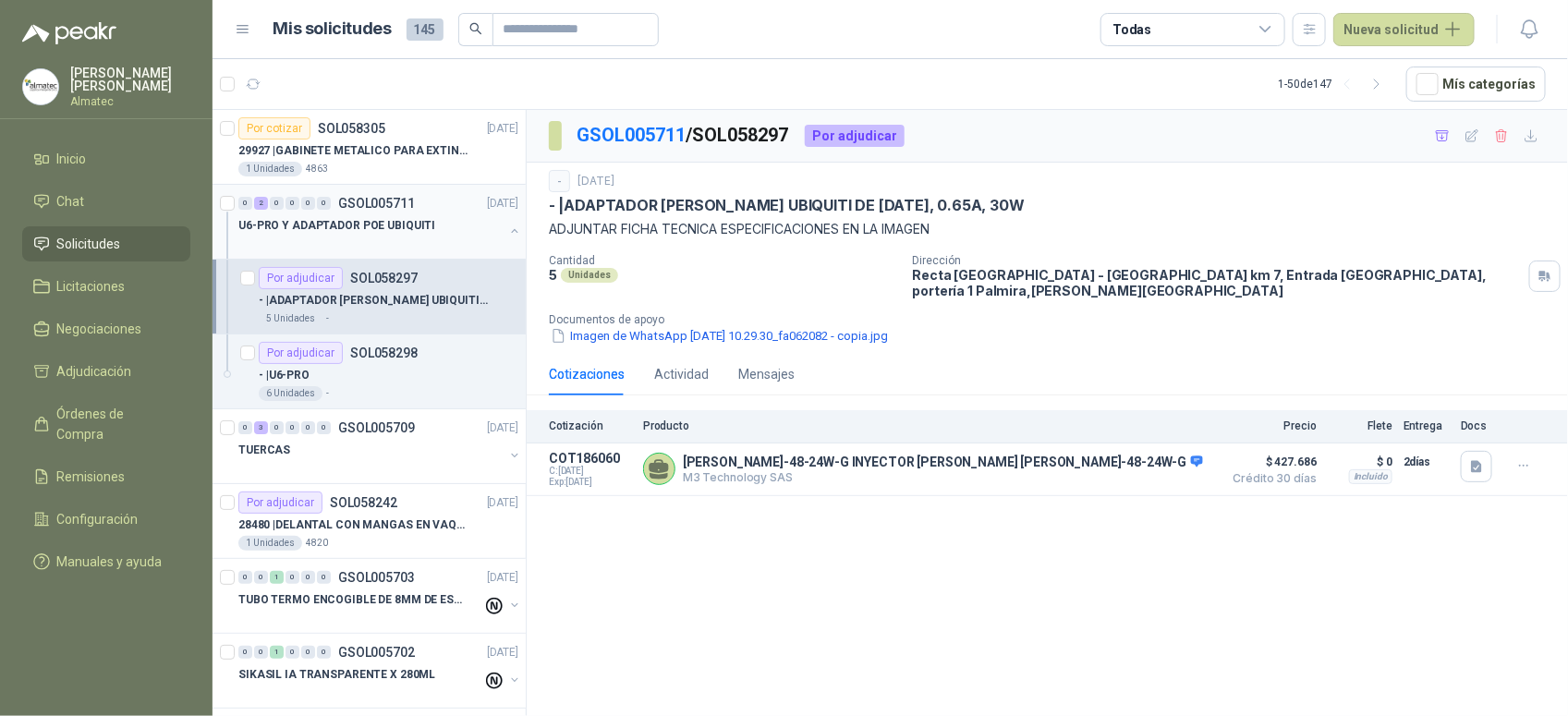
click at [507, 234] on button "button" at bounding box center [515, 231] width 15 height 15
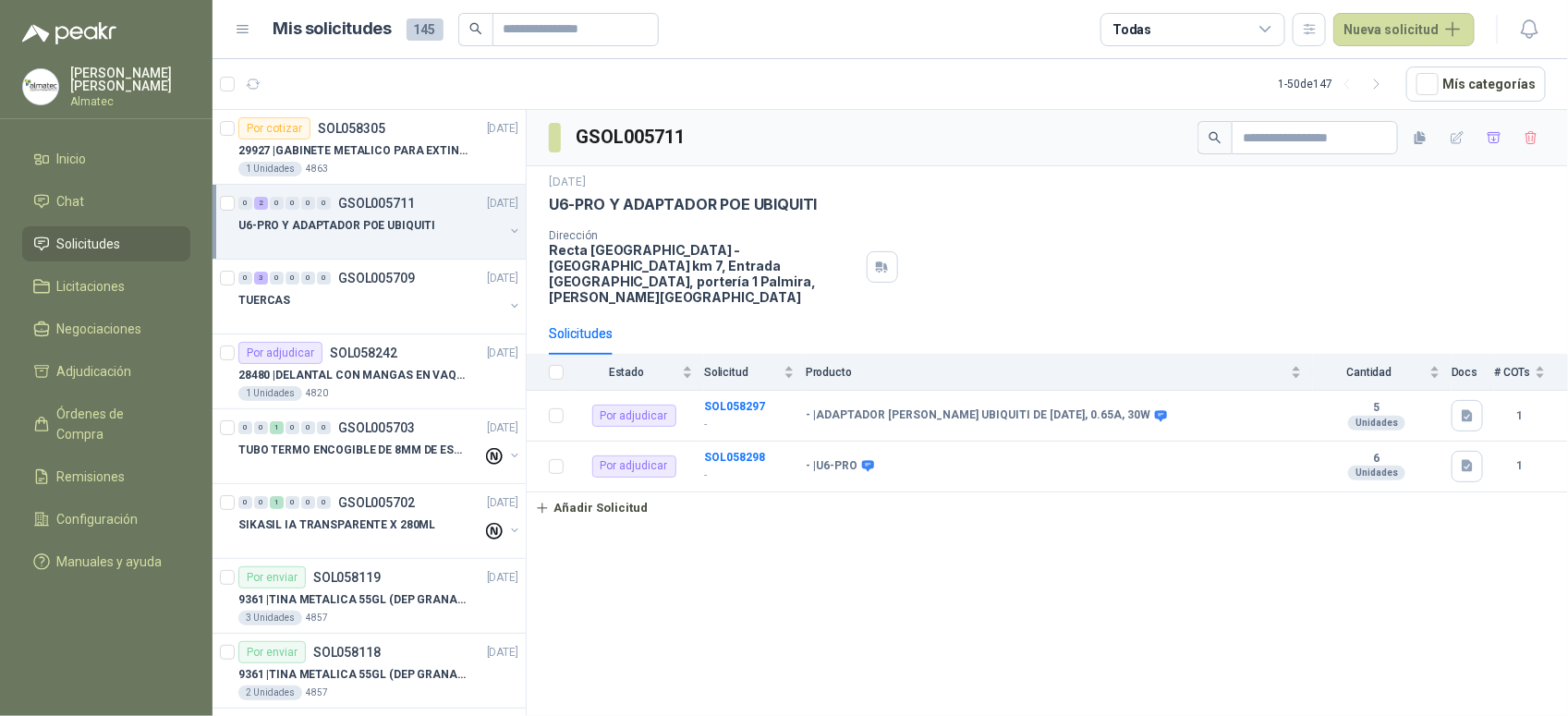
click at [1424, 236] on div "Dirección Recta [GEOGRAPHIC_DATA] - [GEOGRAPHIC_DATA] km 7, Entrada [GEOGRAPHIC…" at bounding box center [1047, 267] width 997 height 76
click at [1185, 612] on div "GSOL005711 [DATE] U6-PRO Y ADAPTADOR [PERSON_NAME] UBIQUITI Dirección Recta [GE…" at bounding box center [1047, 415] width 1041 height 612
